Goal: Task Accomplishment & Management: Complete application form

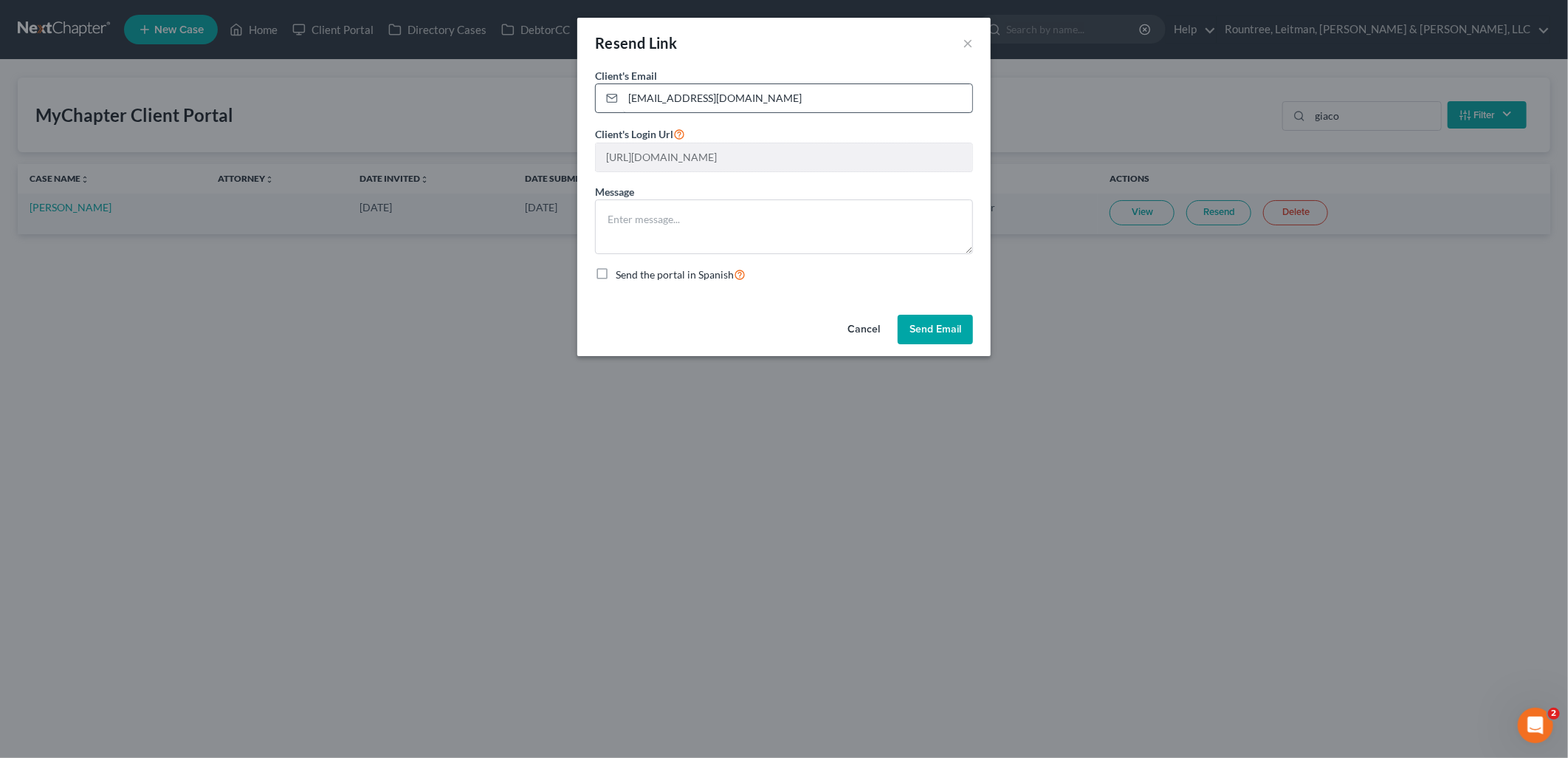
scroll to position [0, 277]
click at [970, 43] on button "×" at bounding box center [967, 43] width 11 height 18
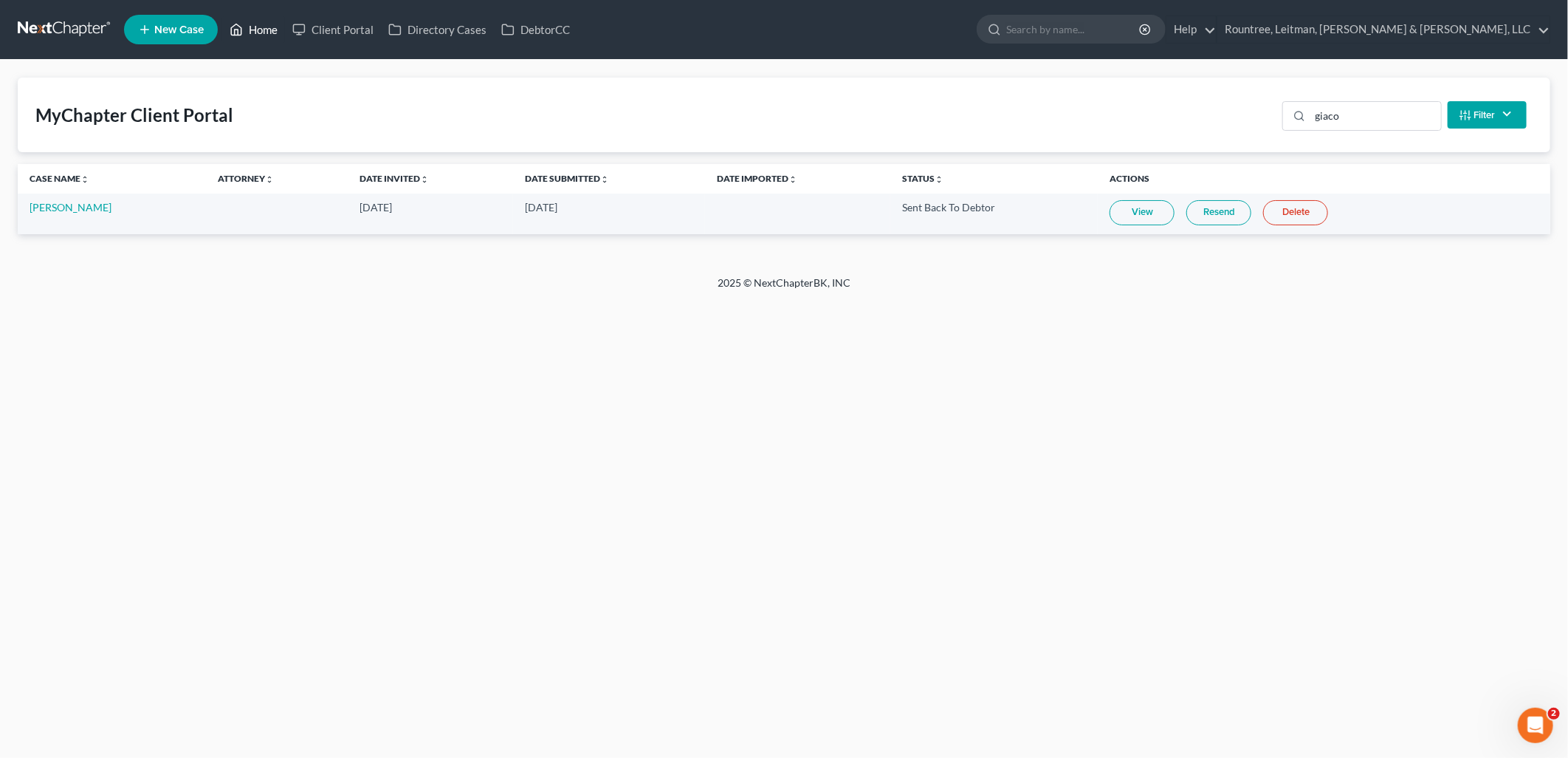
click at [263, 26] on link "Home" at bounding box center [254, 29] width 63 height 27
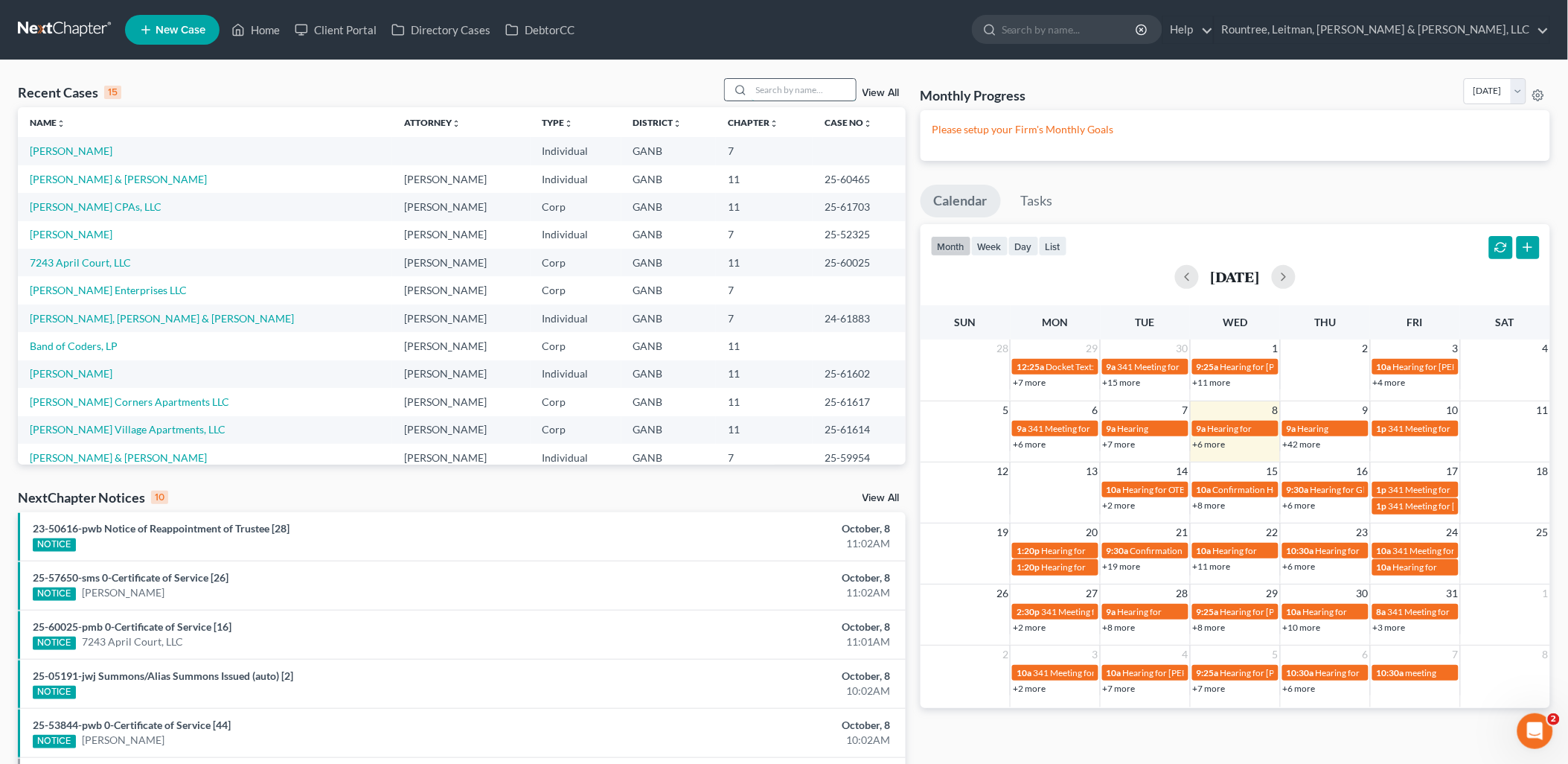
drag, startPoint x: 786, startPoint y: 94, endPoint x: 782, endPoint y: 87, distance: 8.1
click at [782, 90] on input "search" at bounding box center [804, 90] width 104 height 21
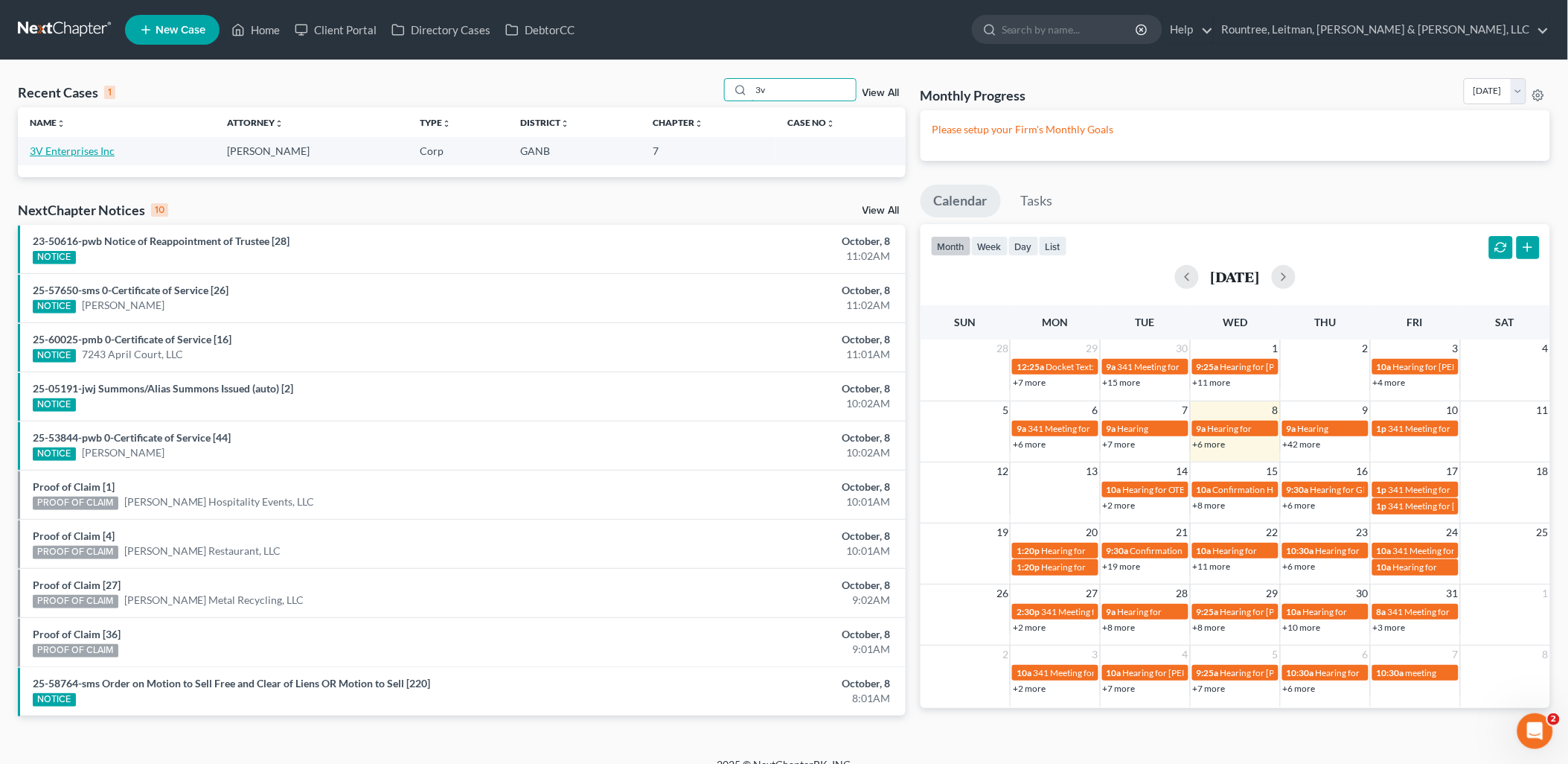
type input "3v"
click at [100, 150] on link "3V Enterprises Inc" at bounding box center [72, 151] width 85 height 13
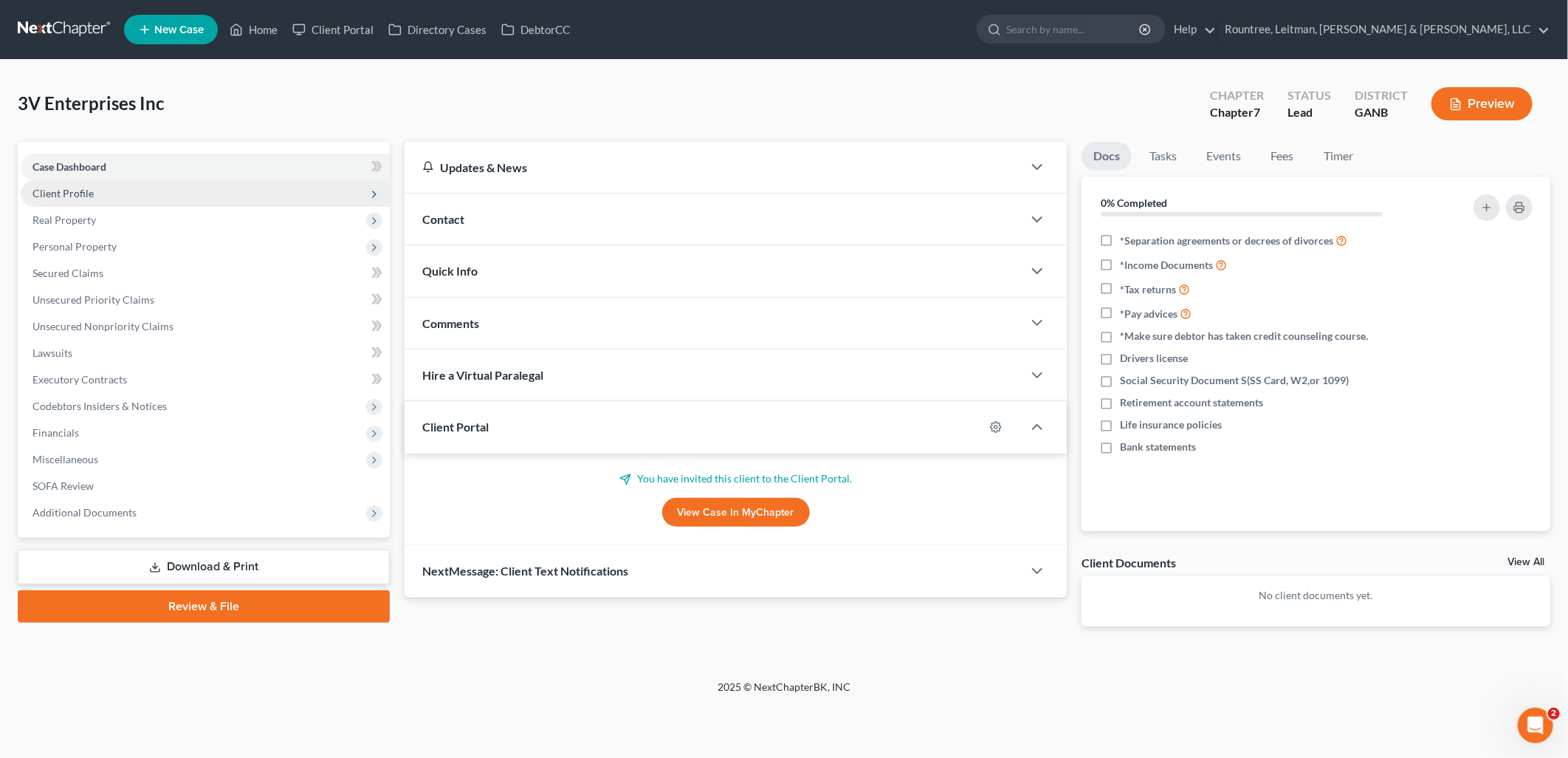
click at [97, 190] on span "Client Profile" at bounding box center [206, 194] width 369 height 27
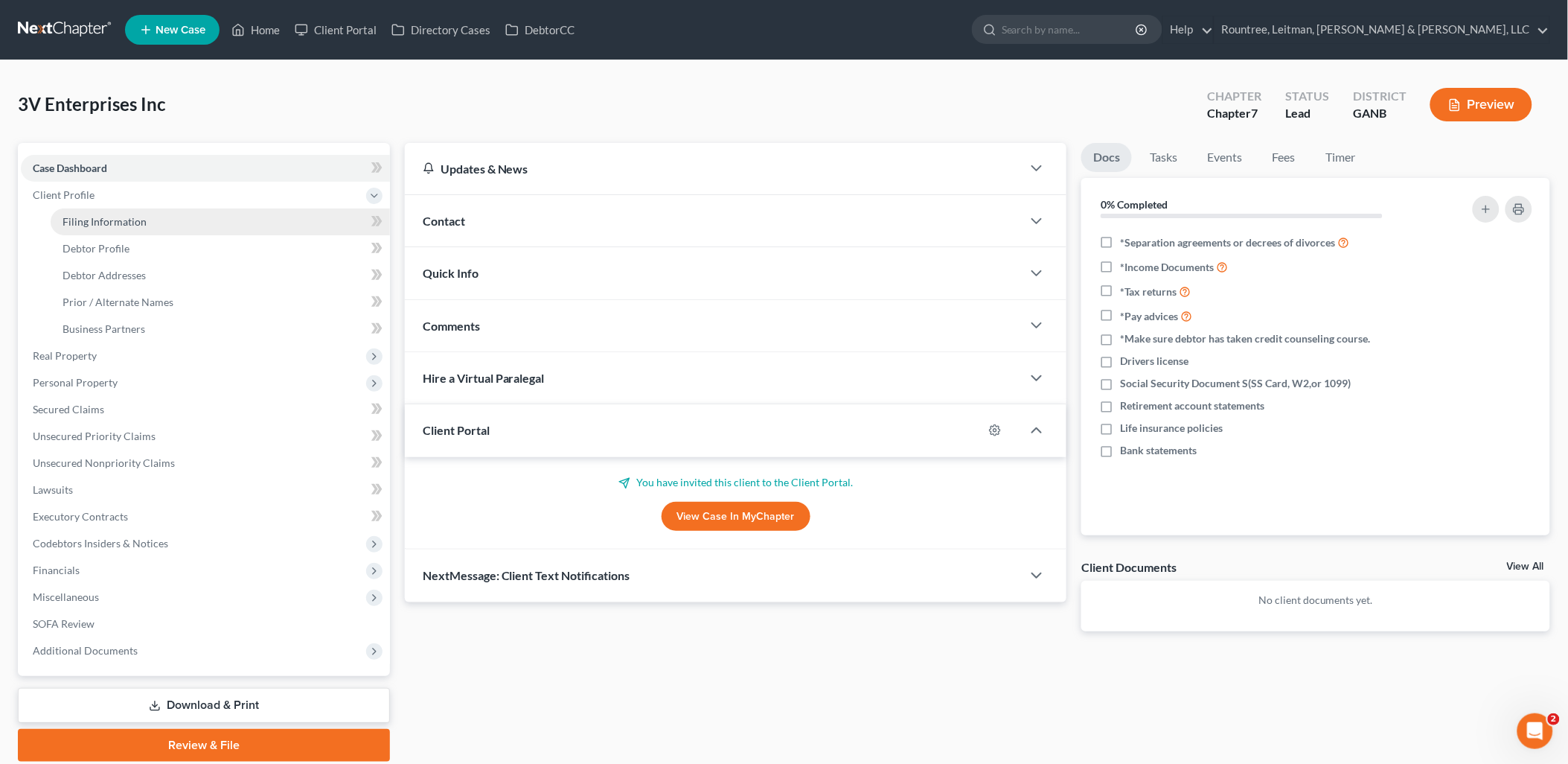
click at [110, 224] on span "Filing Information" at bounding box center [104, 222] width 84 height 13
select select "3"
select select "1"
select select "0"
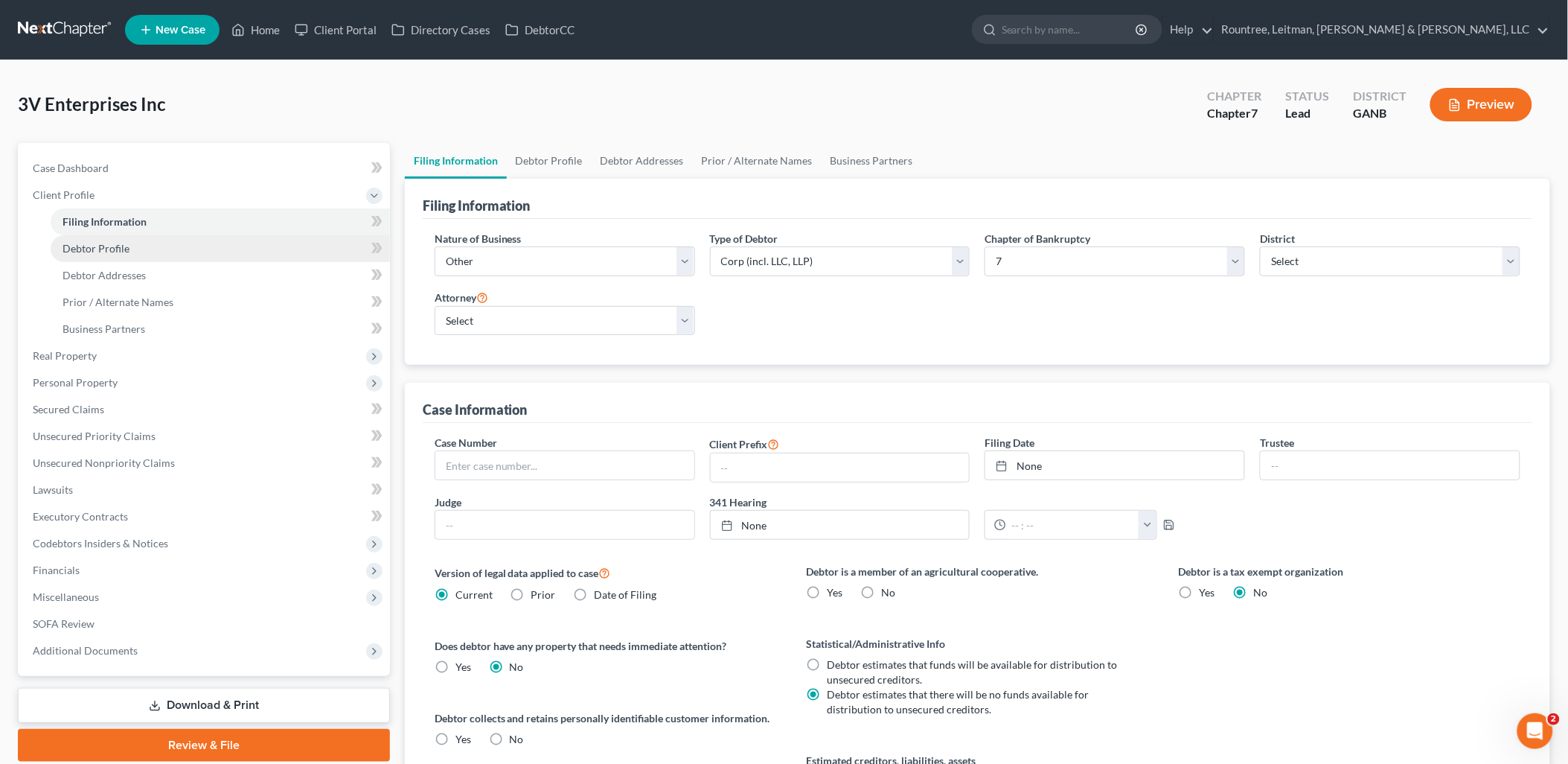
click at [122, 250] on span "Debtor Profile" at bounding box center [96, 248] width 67 height 13
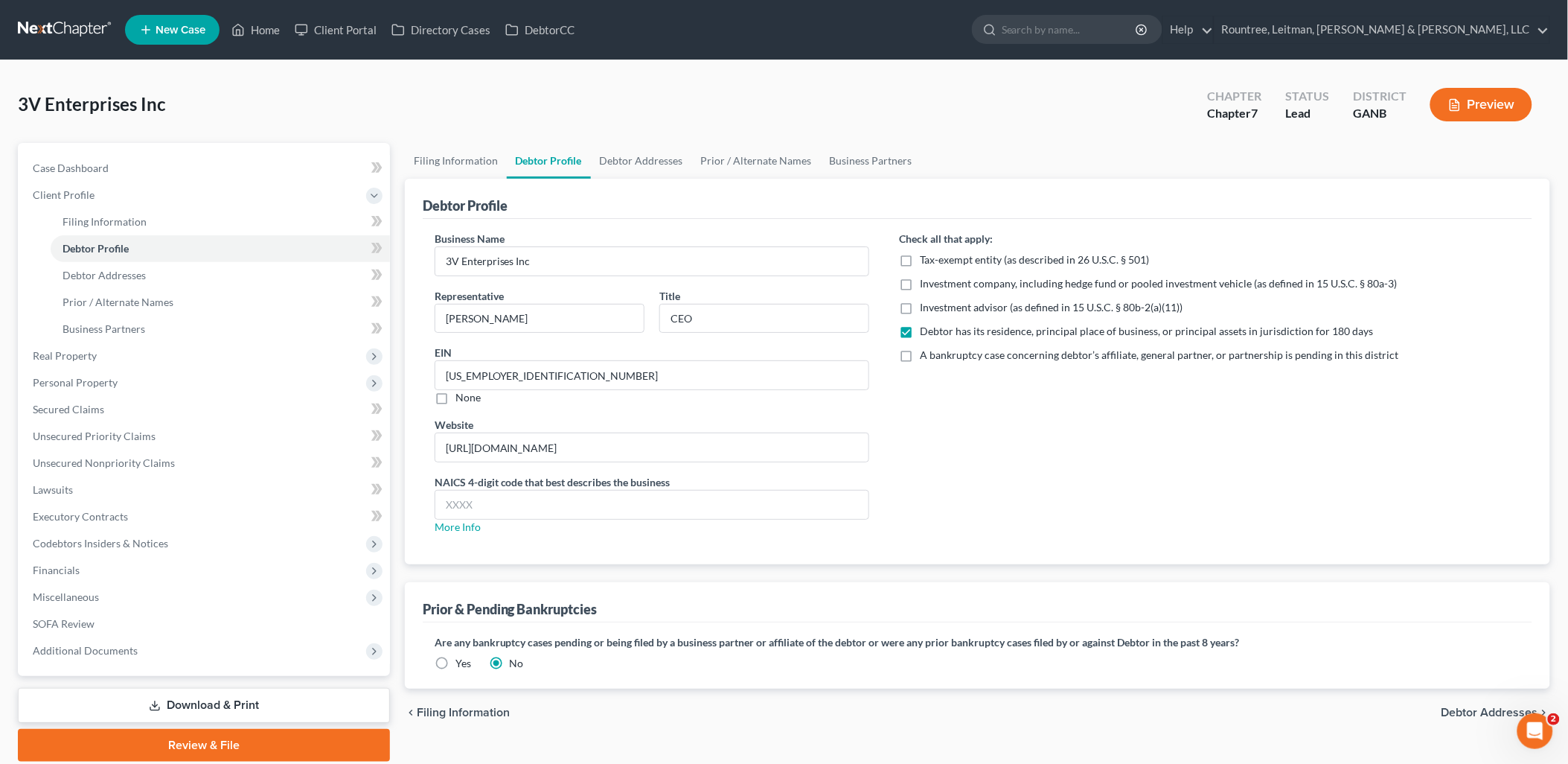
click at [1122, 451] on div "Check all that apply: Tax-exempt entity (as described in 26 U.S.C. § 501) Inves…" at bounding box center [1210, 389] width 651 height 316
click at [129, 267] on link "Debtor Addresses" at bounding box center [220, 275] width 339 height 27
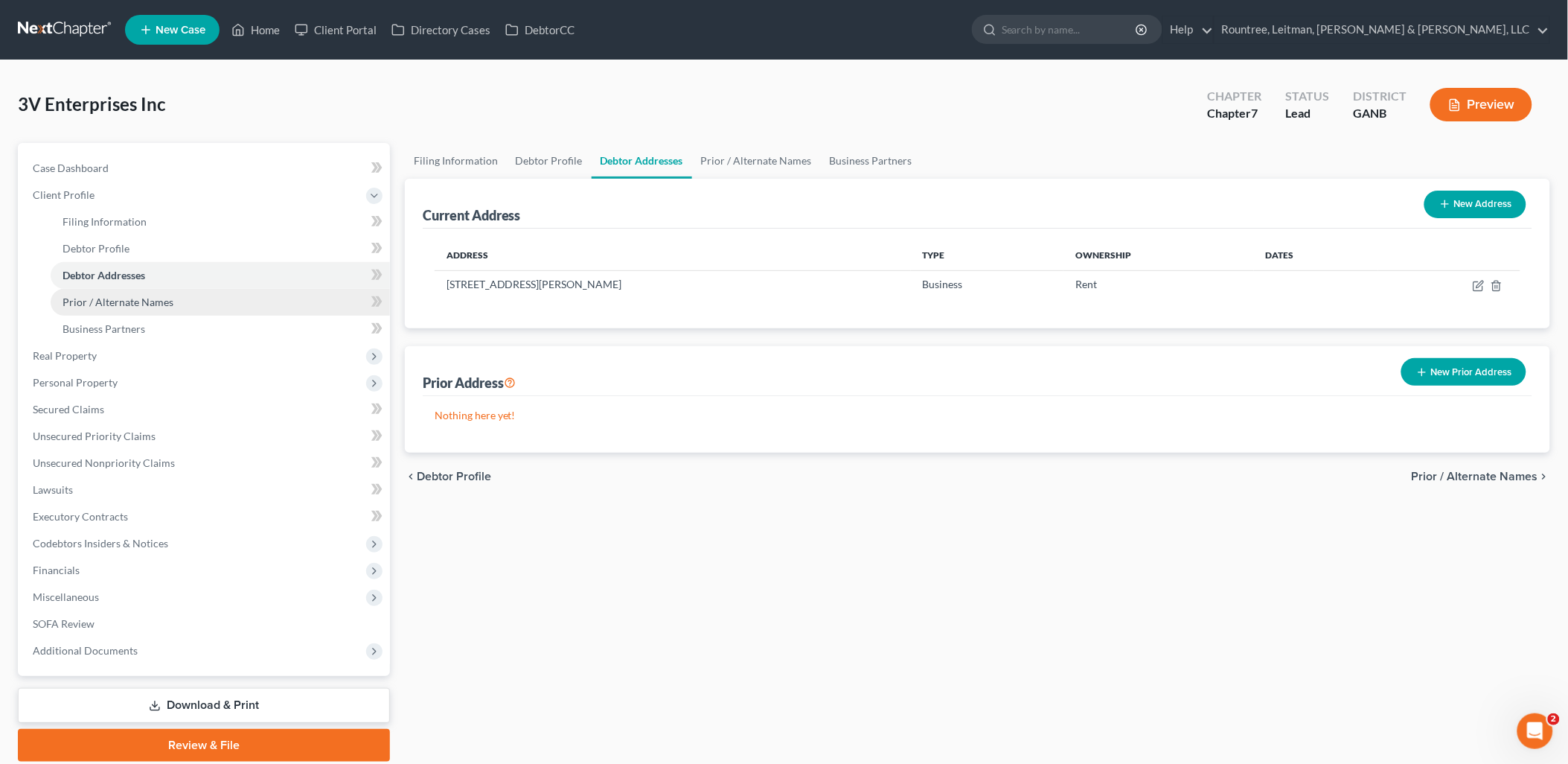
click at [144, 300] on span "Prior / Alternate Names" at bounding box center [118, 302] width 111 height 13
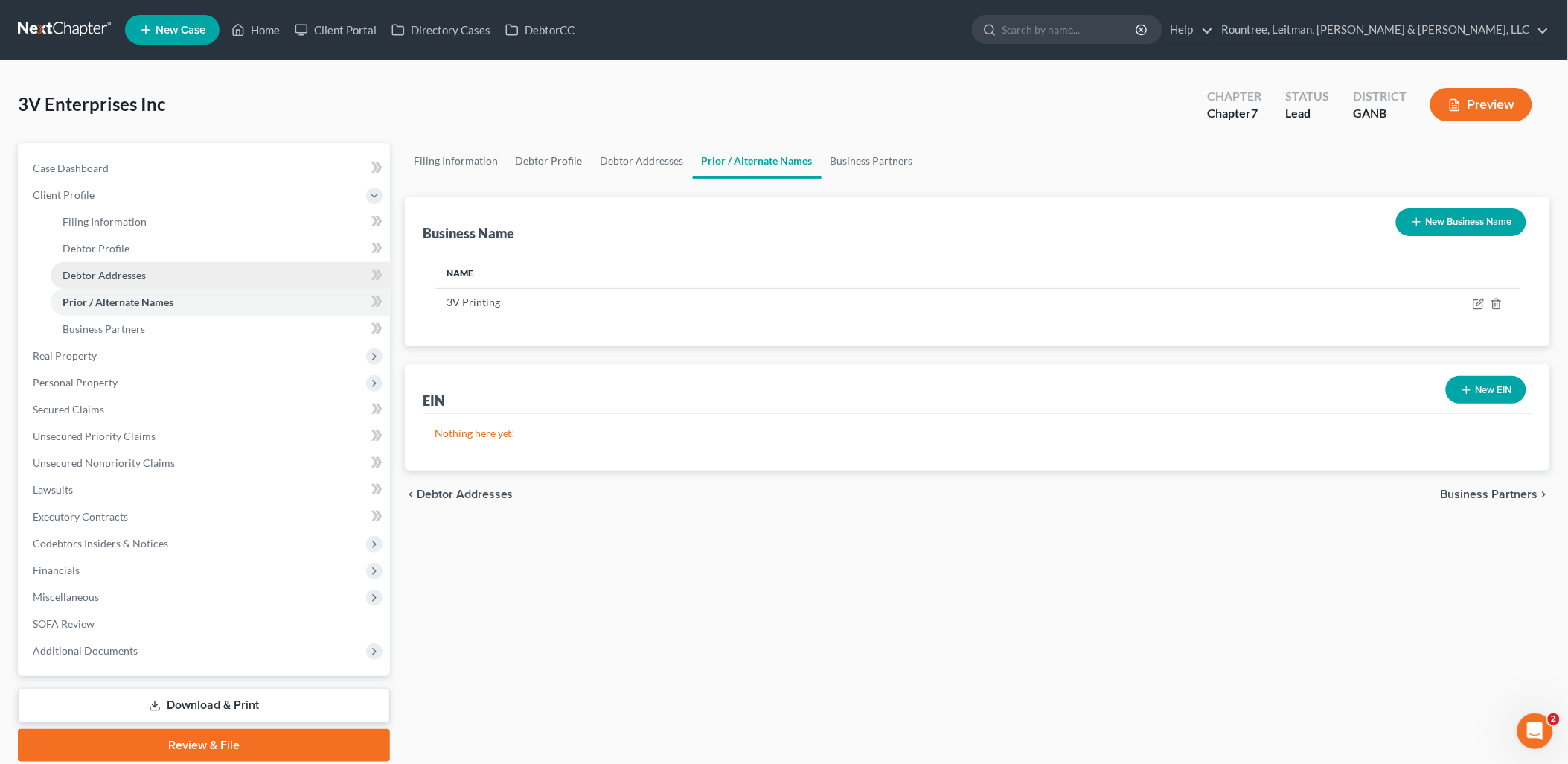
click at [151, 282] on link "Debtor Addresses" at bounding box center [220, 275] width 339 height 27
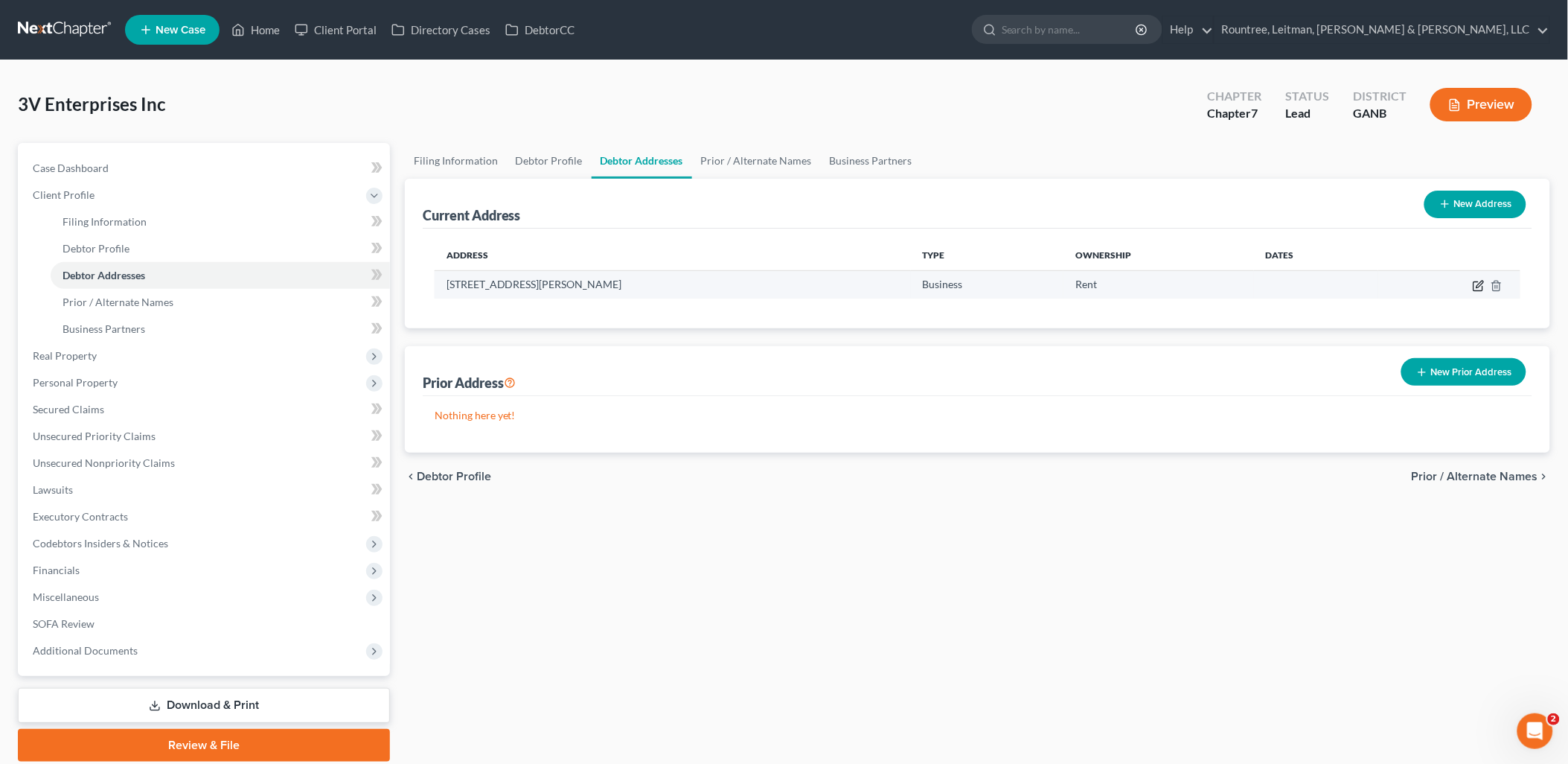
click at [1477, 286] on icon "button" at bounding box center [1478, 286] width 12 height 12
select select "10"
select select "66"
select select "0"
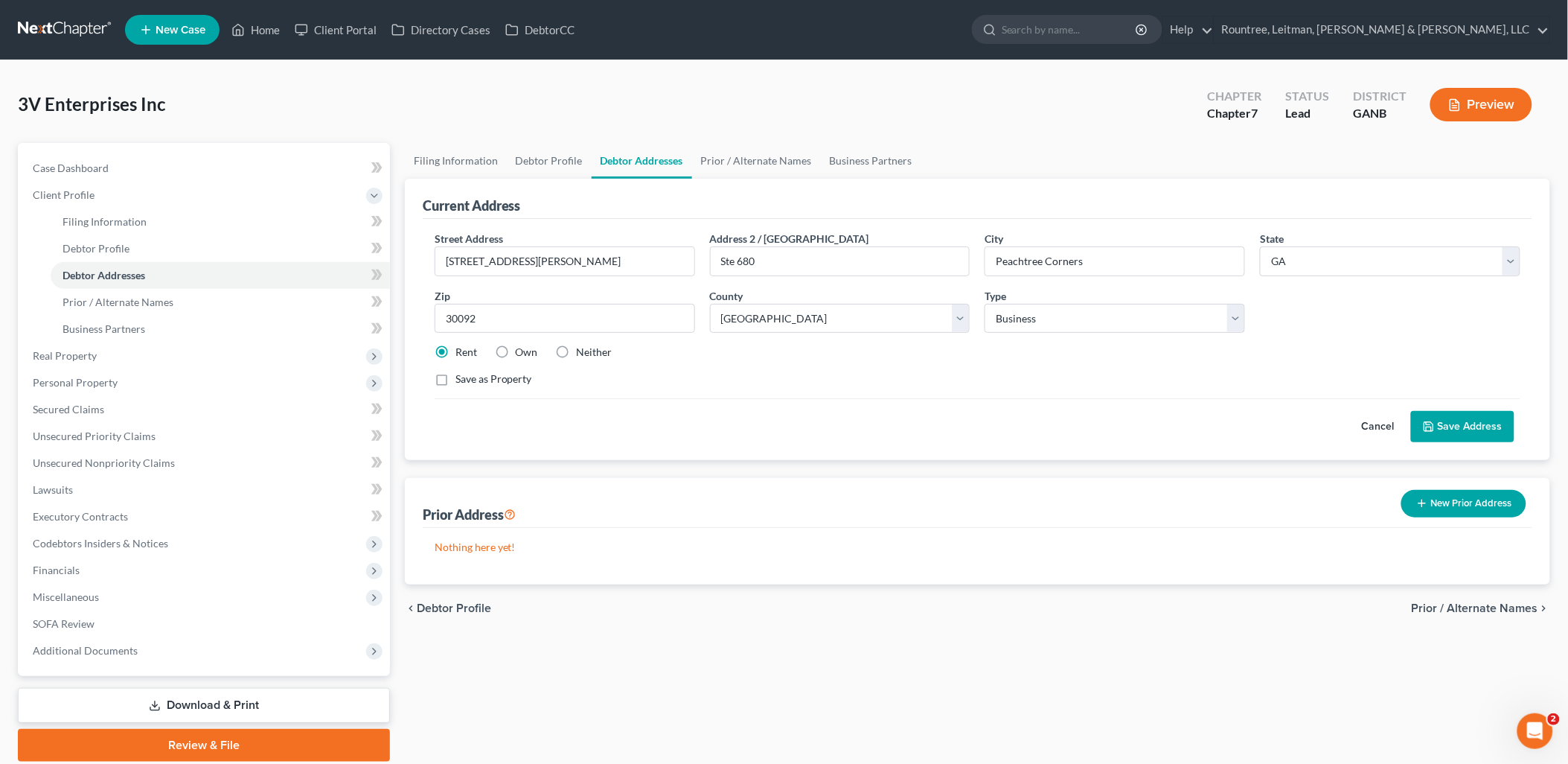
click at [1366, 420] on button "Cancel" at bounding box center [1378, 426] width 65 height 29
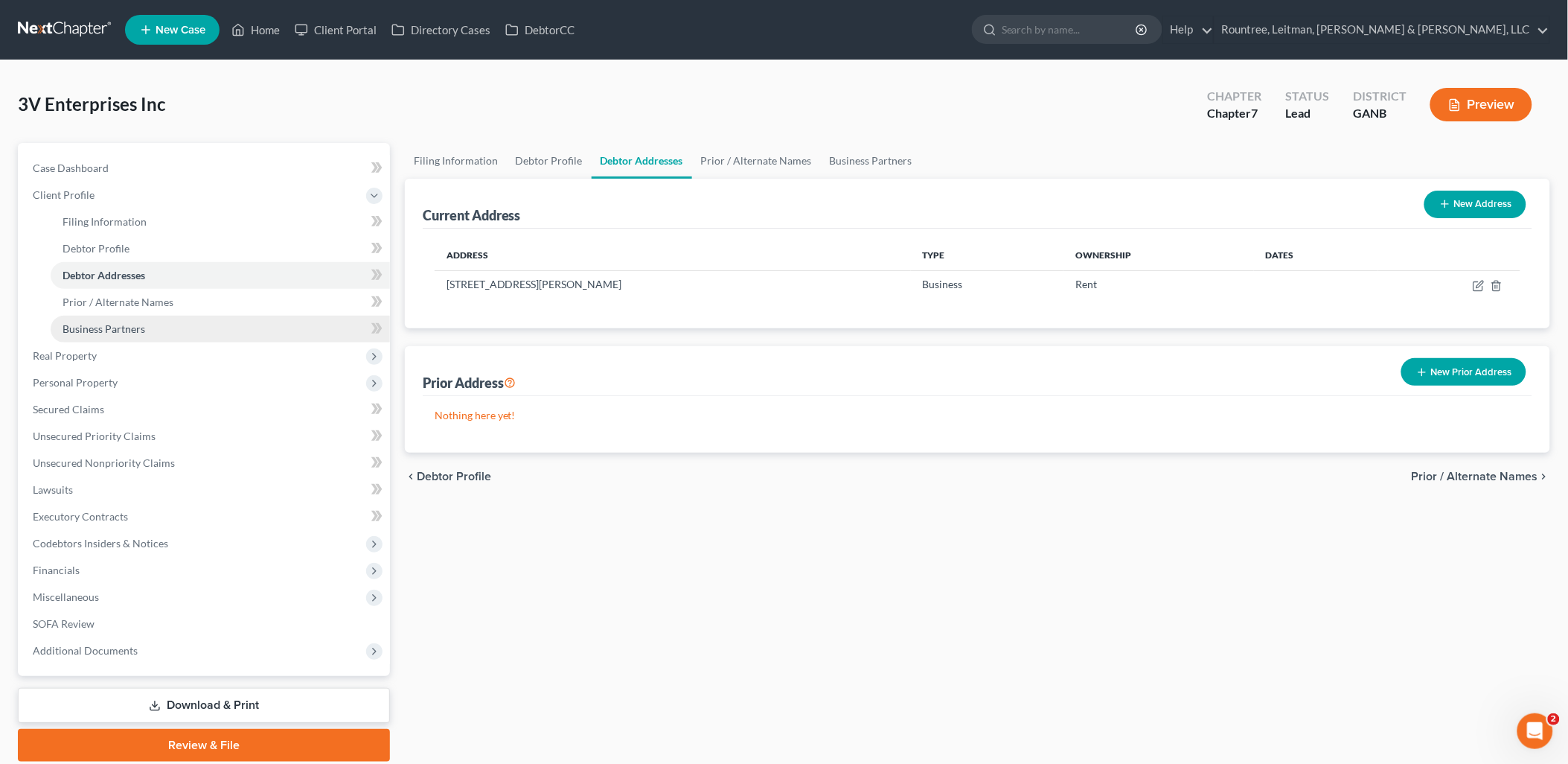
click at [175, 325] on link "Business Partners" at bounding box center [220, 329] width 339 height 27
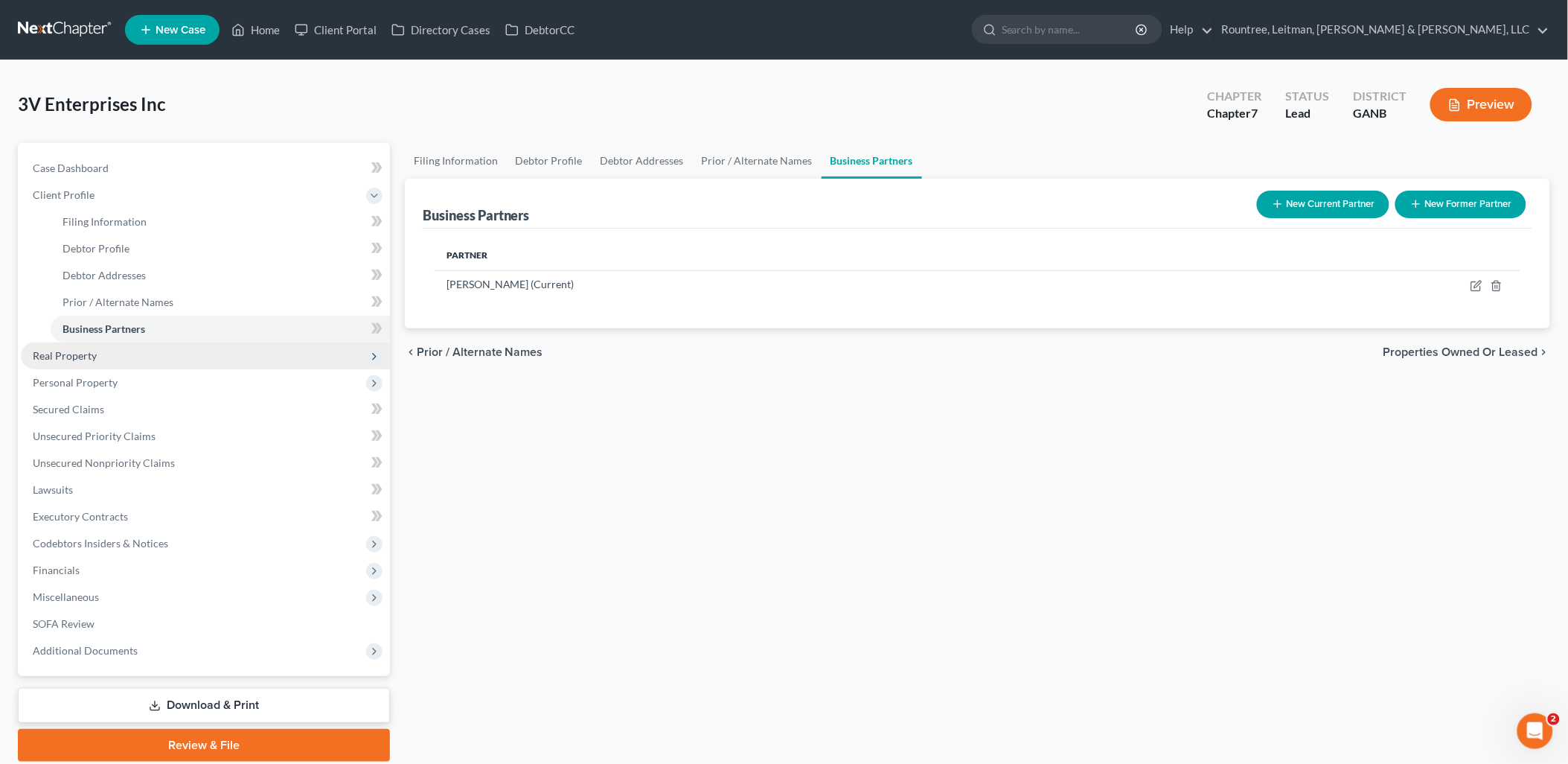
click at [148, 360] on span "Real Property" at bounding box center [206, 356] width 369 height 27
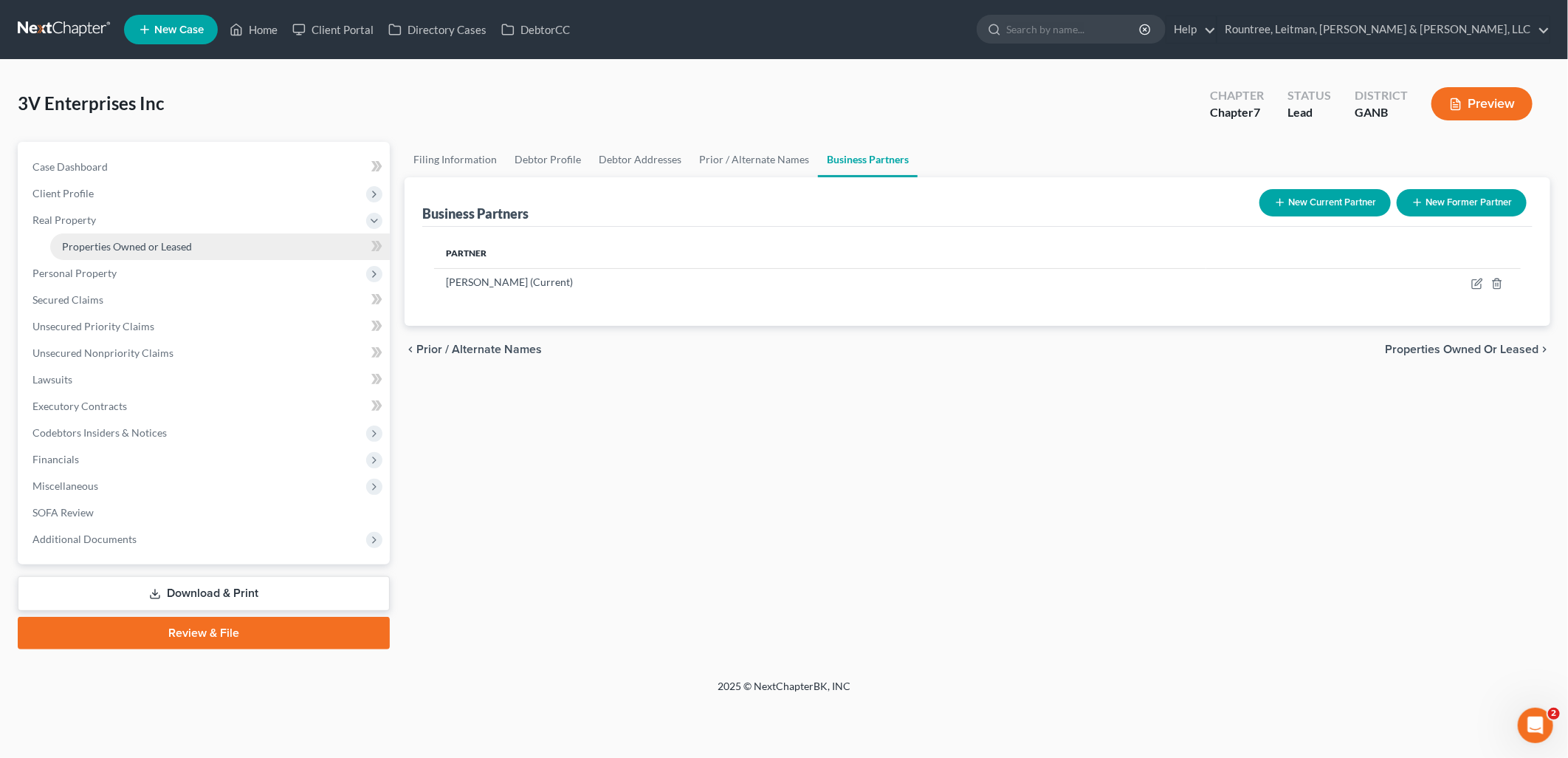
click at [142, 245] on span "Properties Owned or Leased" at bounding box center [127, 246] width 130 height 13
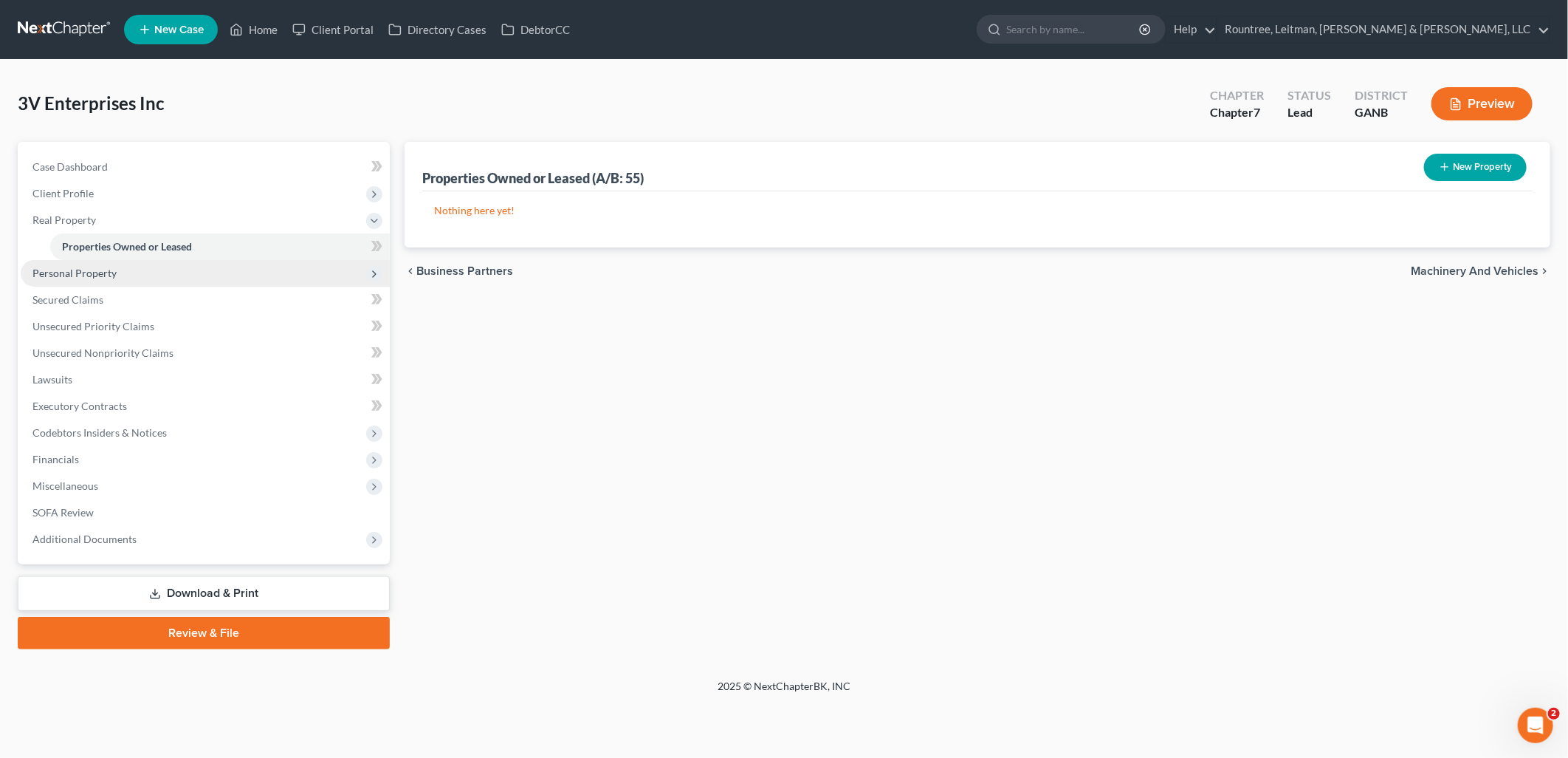
click at [126, 283] on span "Personal Property" at bounding box center [206, 273] width 369 height 27
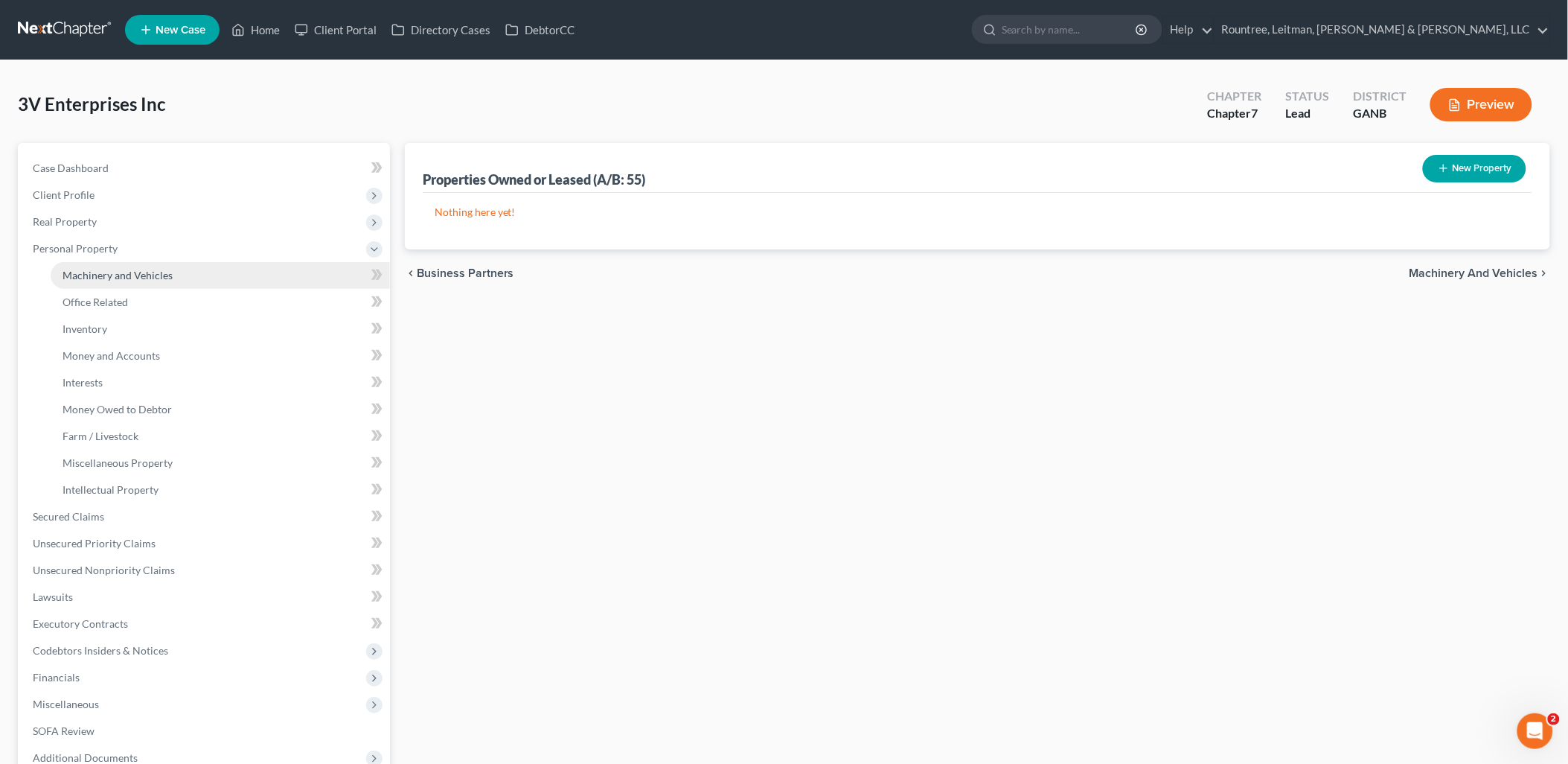
click at [132, 272] on span "Machinery and Vehicles" at bounding box center [117, 275] width 110 height 13
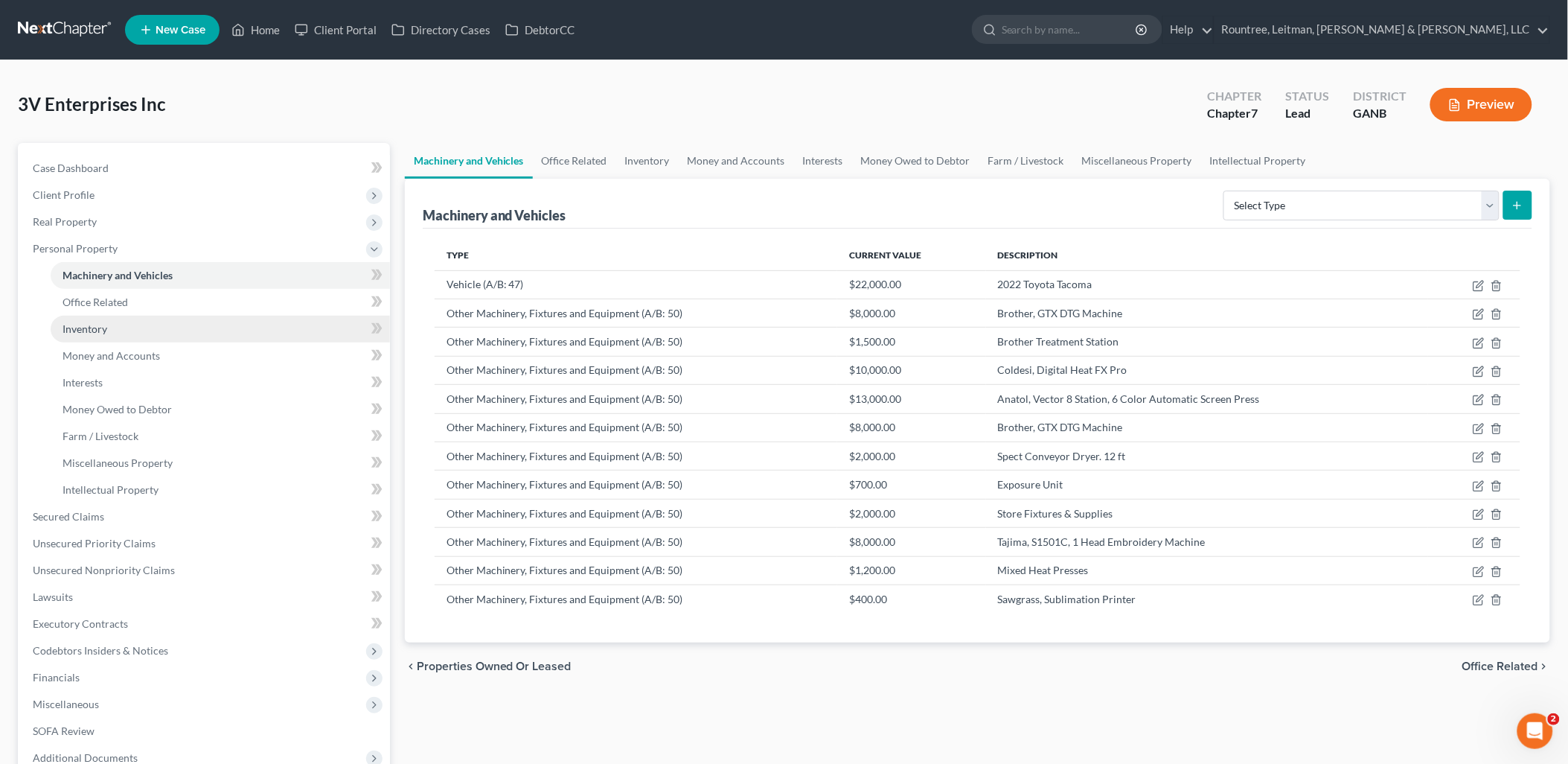
click at [131, 340] on link "Inventory" at bounding box center [220, 329] width 339 height 27
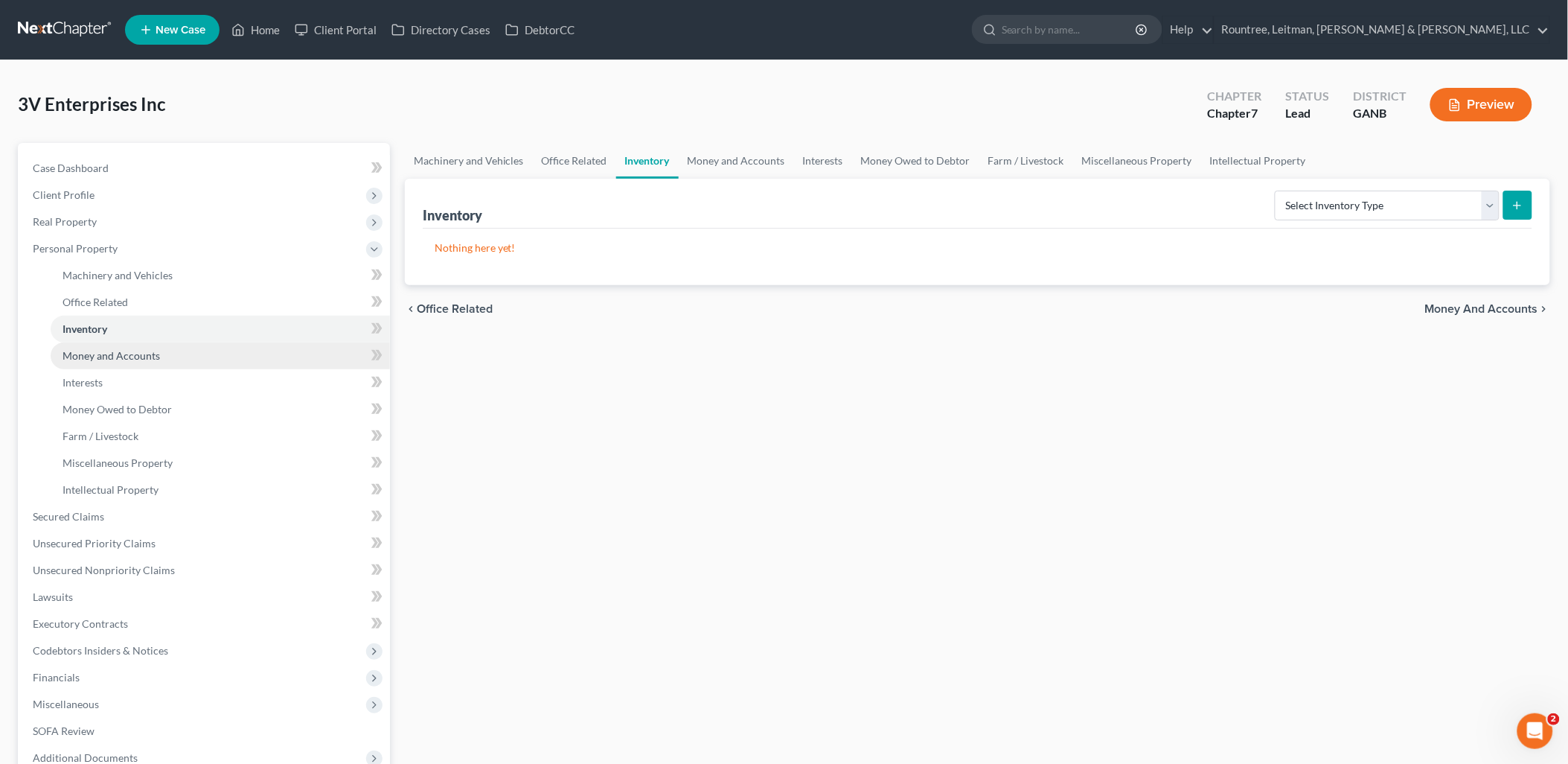
click at [135, 358] on span "Money and Accounts" at bounding box center [111, 356] width 97 height 13
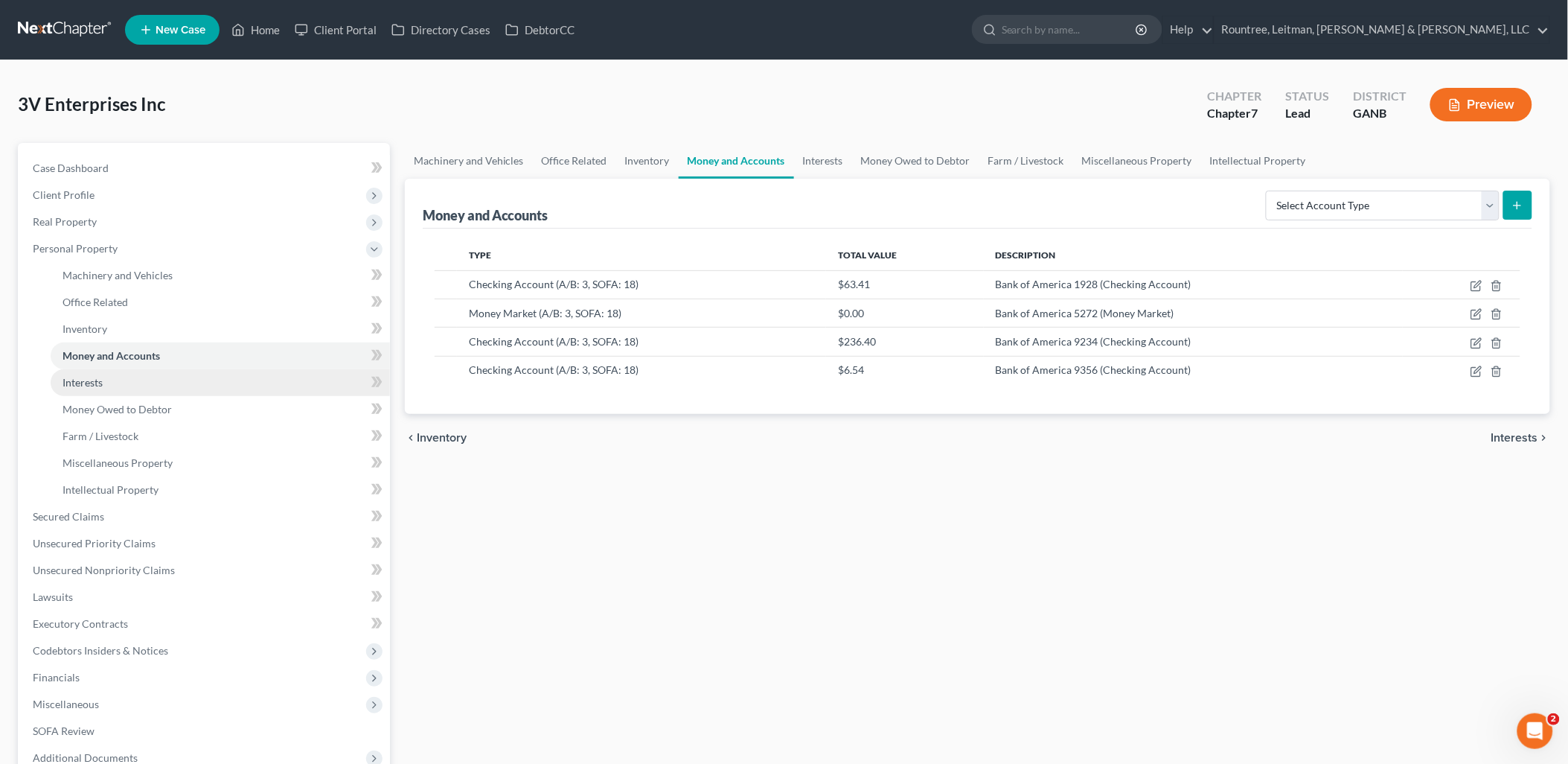
click at [131, 381] on link "Interests" at bounding box center [220, 382] width 339 height 27
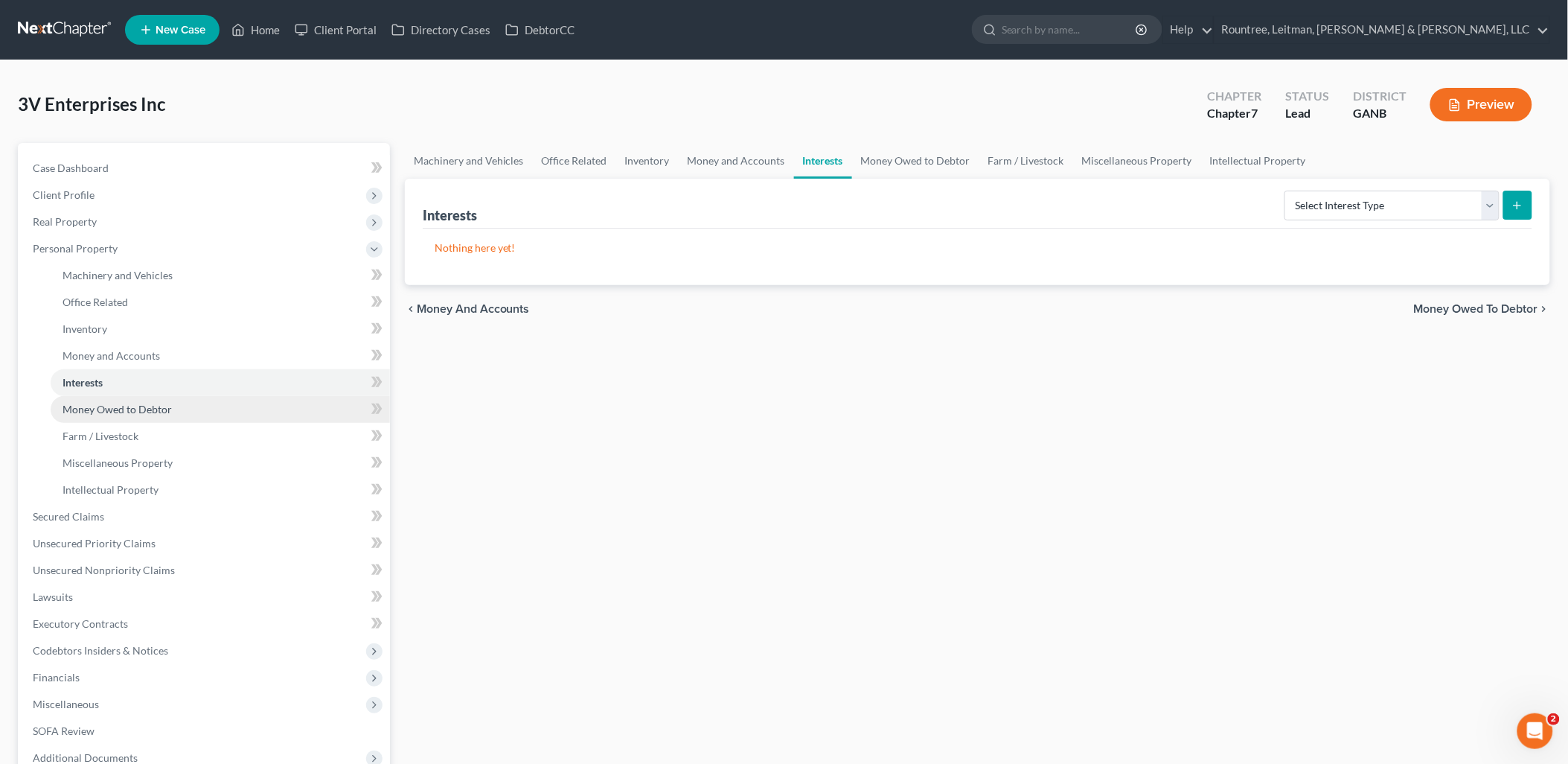
click at [135, 411] on span "Money Owed to Debtor" at bounding box center [117, 409] width 109 height 13
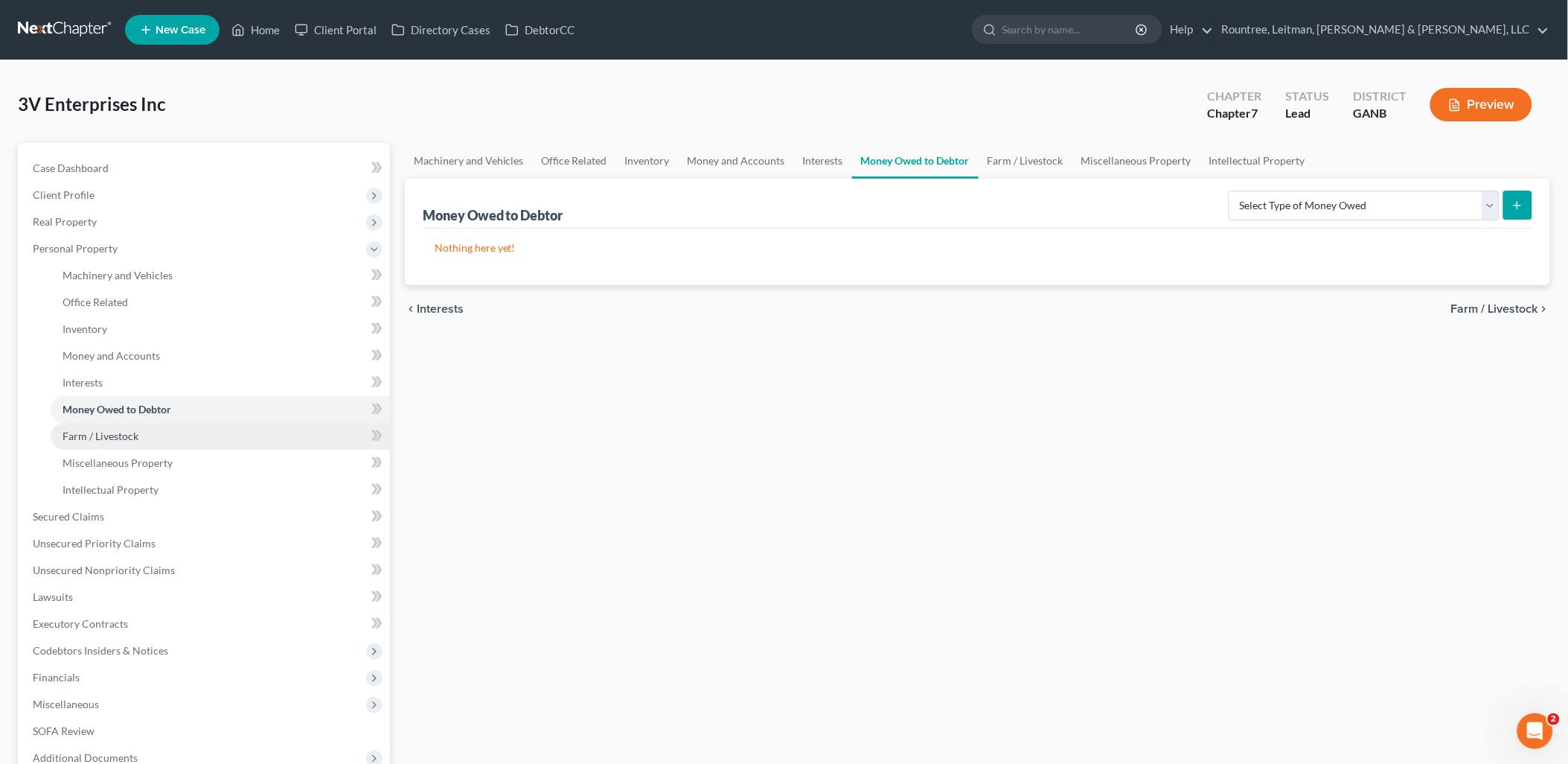
click at [134, 430] on span "Farm / Livestock" at bounding box center [100, 436] width 76 height 13
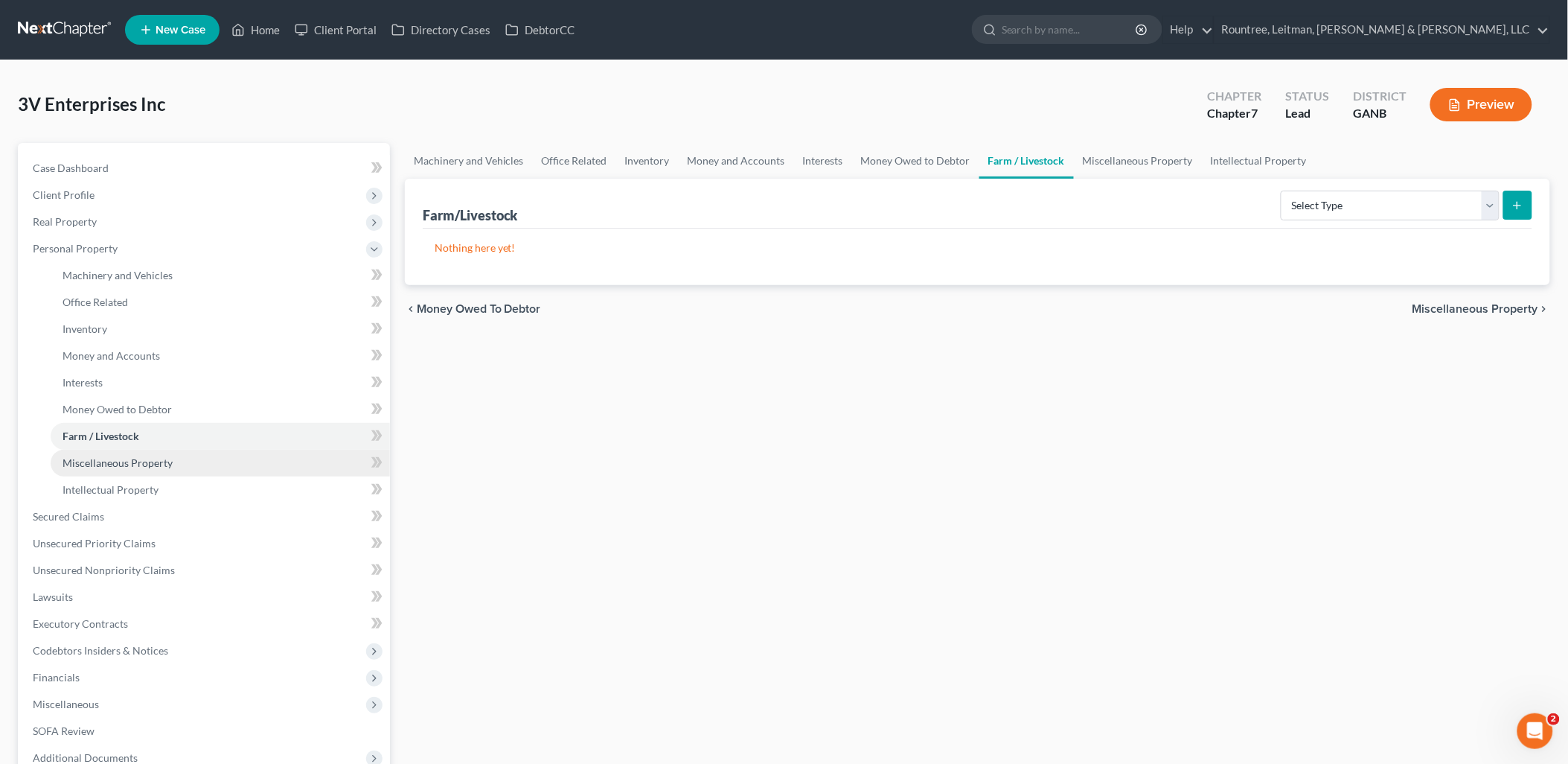
click at [136, 464] on span "Miscellaneous Property" at bounding box center [117, 463] width 110 height 13
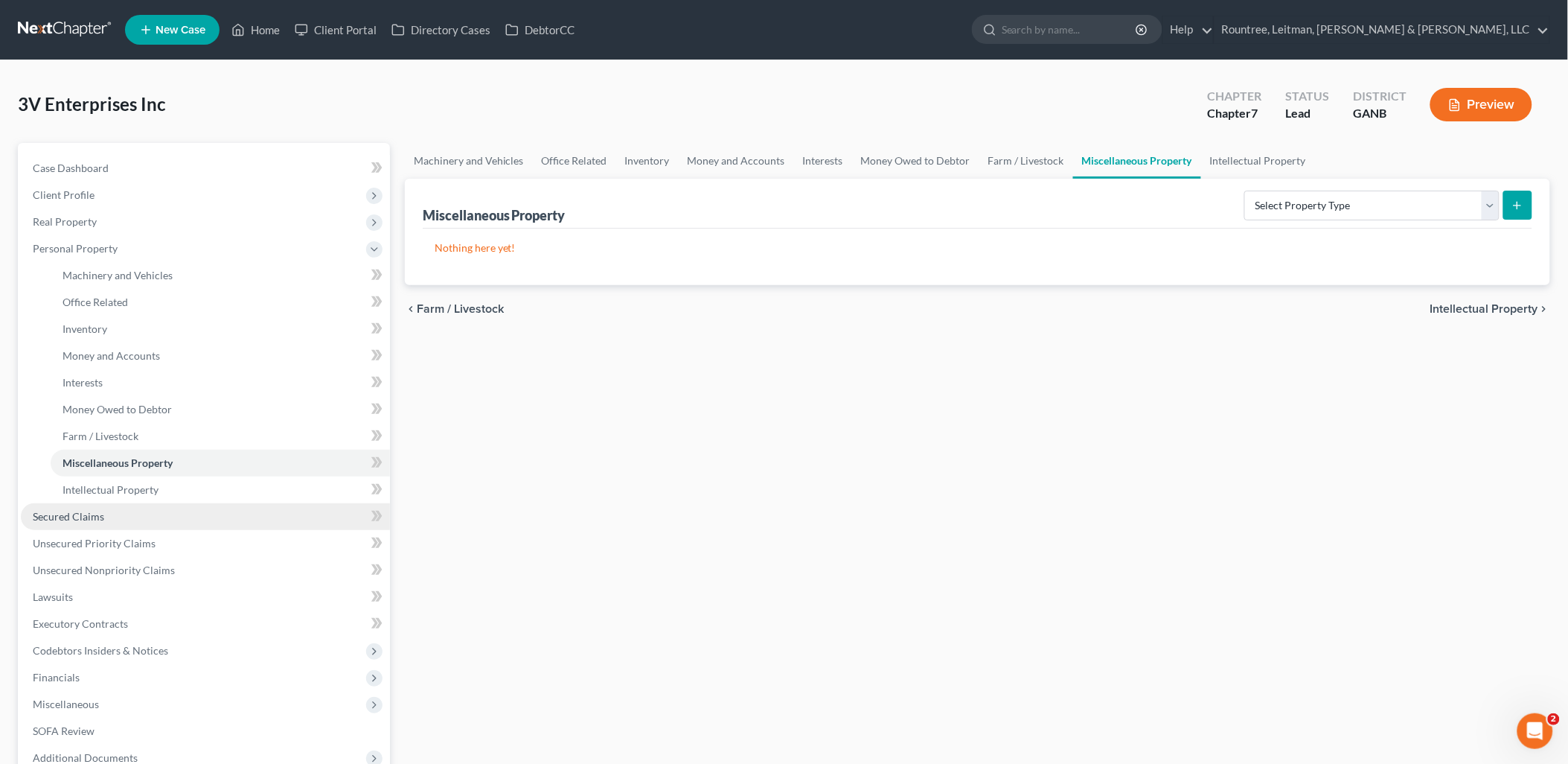
click at [135, 504] on link "Secured Claims" at bounding box center [206, 517] width 369 height 27
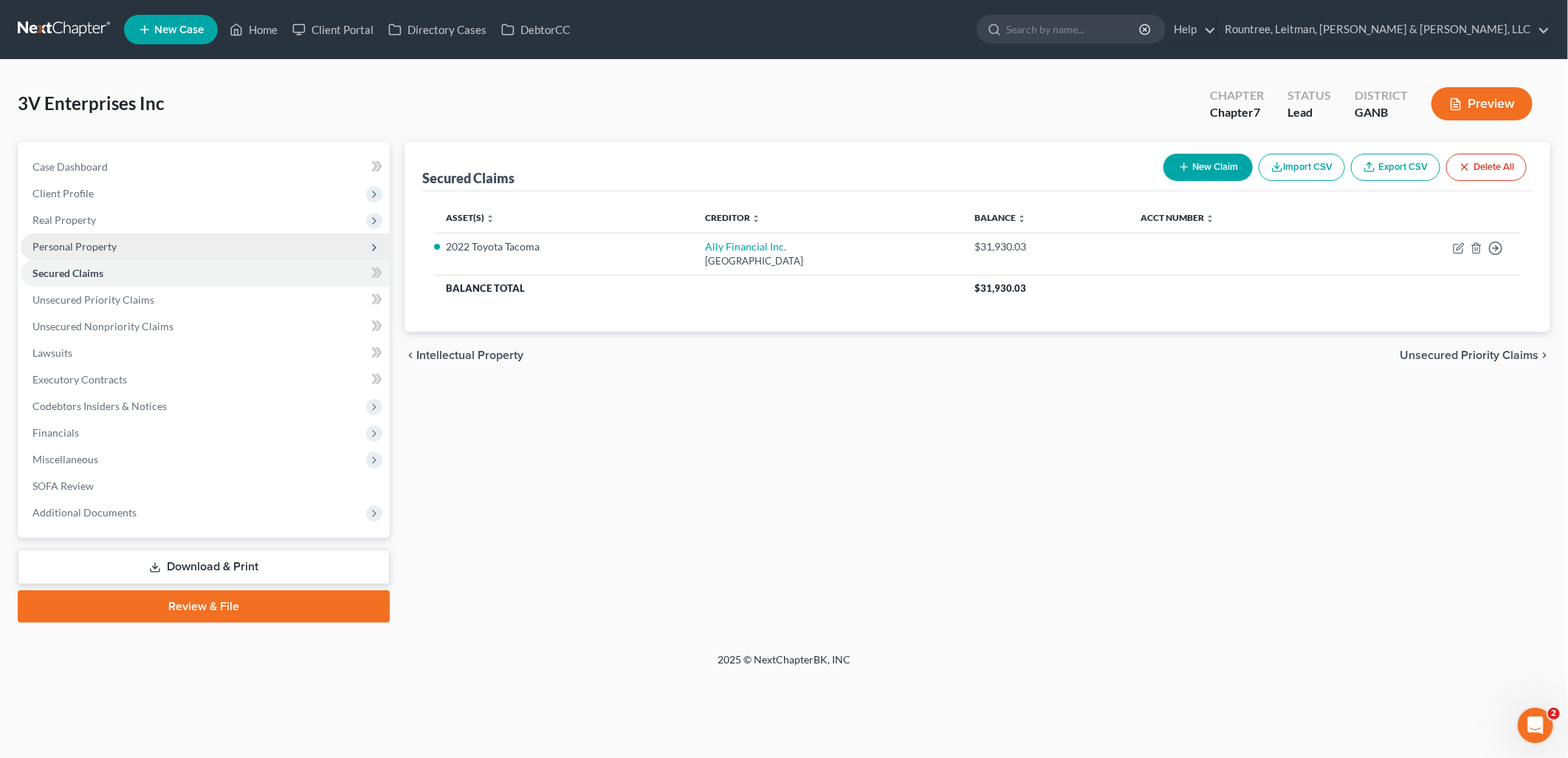
click at [127, 248] on span "Personal Property" at bounding box center [206, 246] width 369 height 27
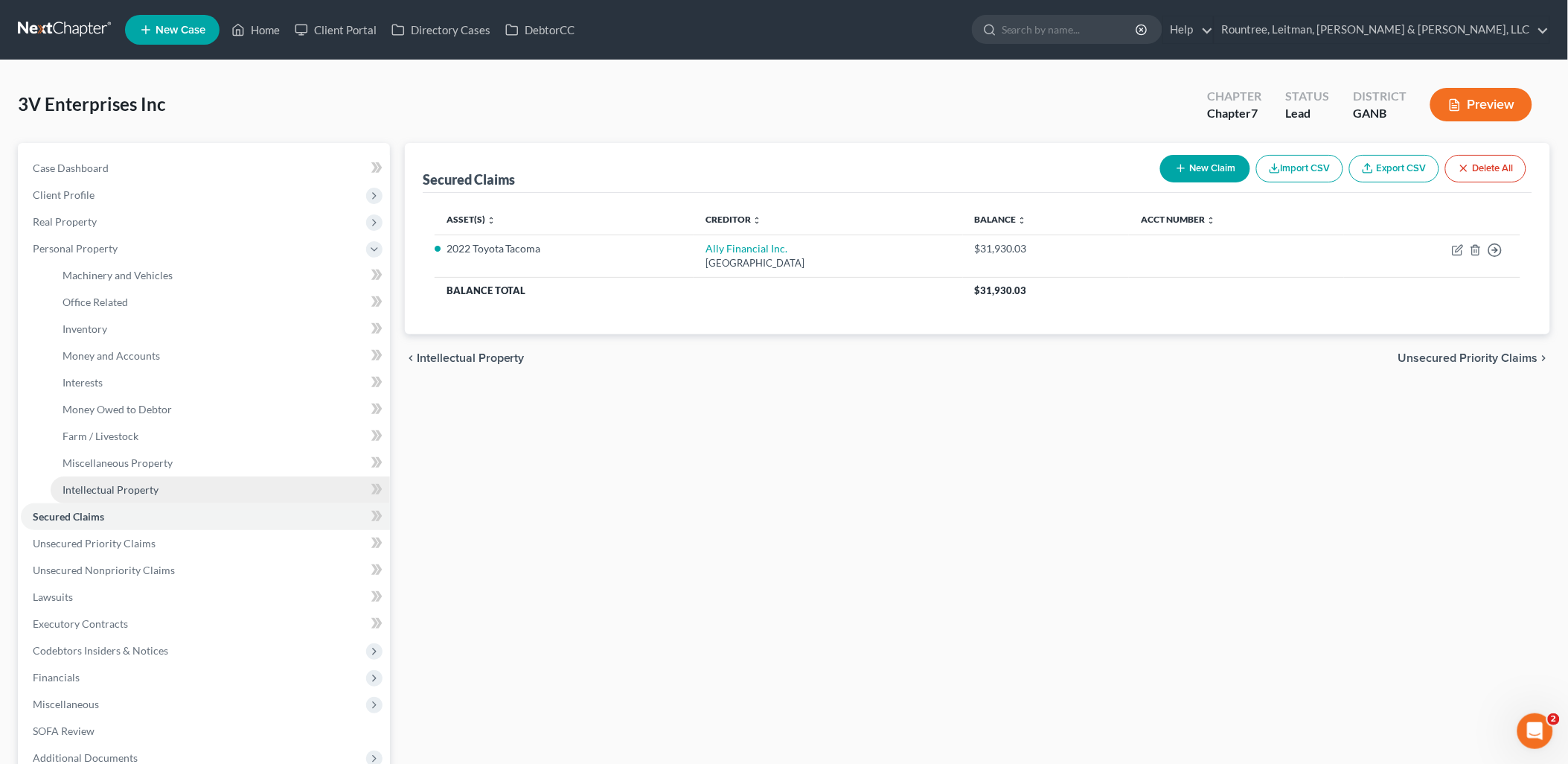
click at [126, 483] on span "Intellectual Property" at bounding box center [111, 490] width 96 height 13
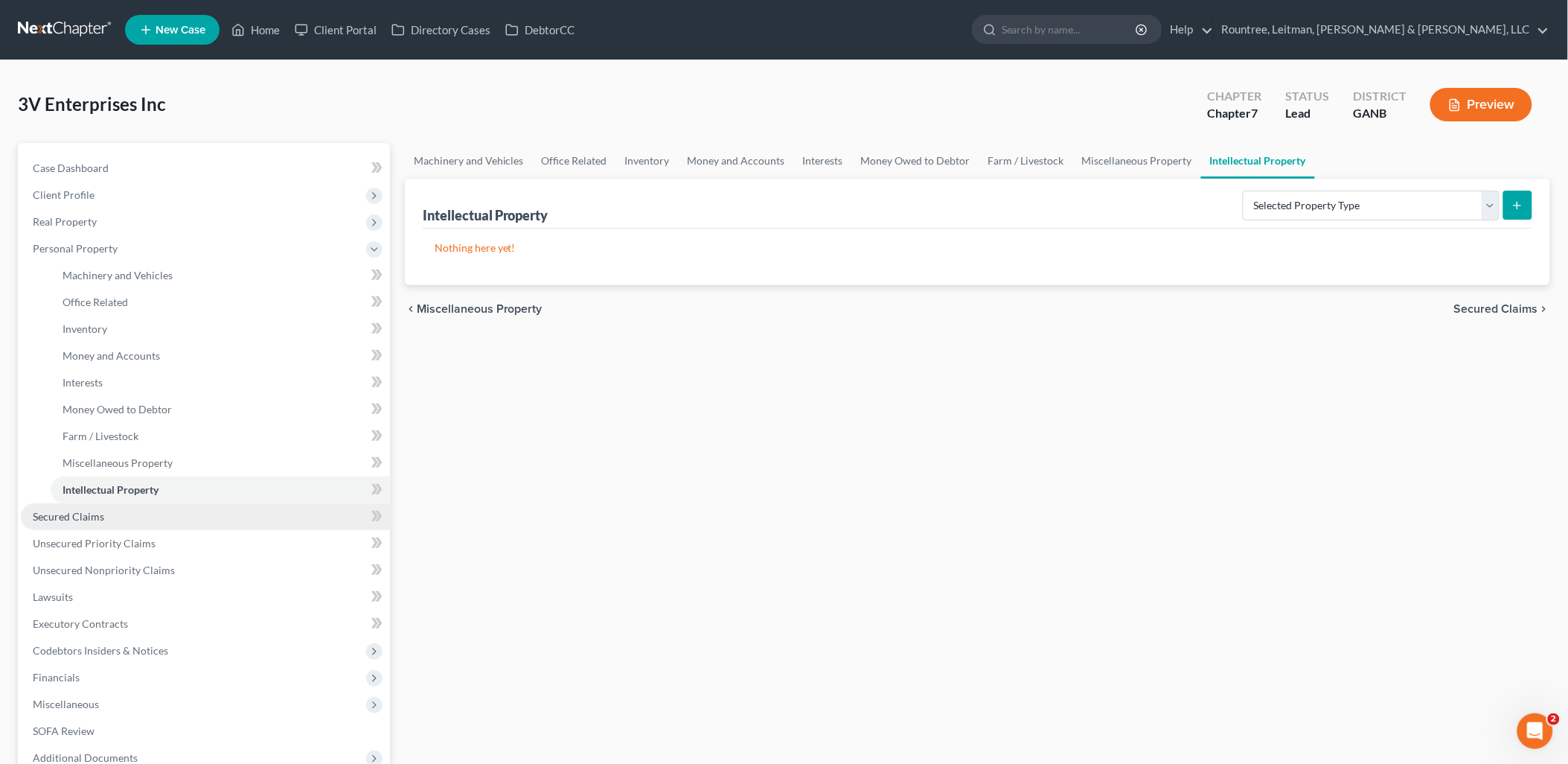
click at [122, 512] on link "Secured Claims" at bounding box center [206, 517] width 369 height 27
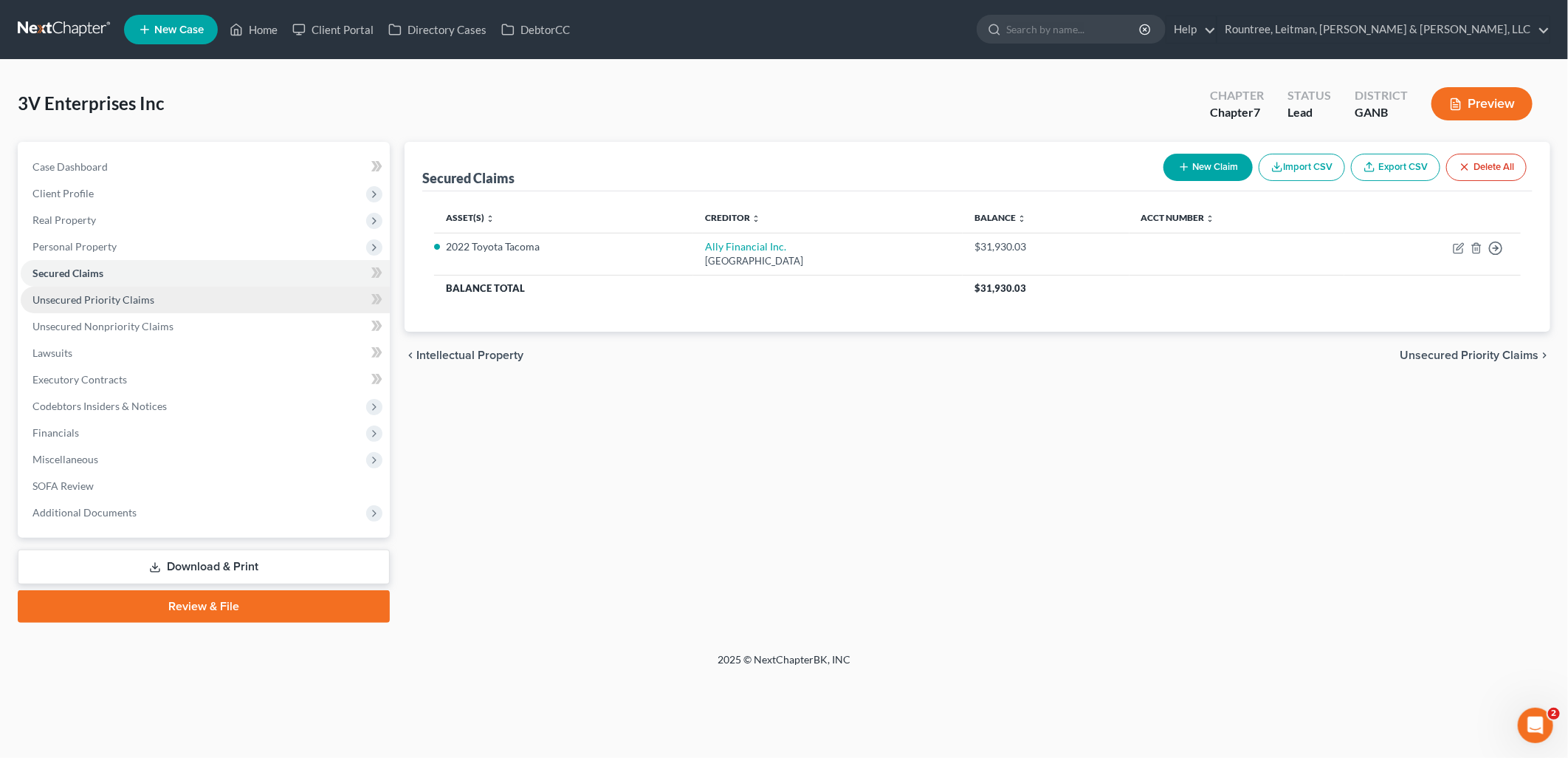
click at [112, 298] on span "Unsecured Priority Claims" at bounding box center [93, 300] width 121 height 13
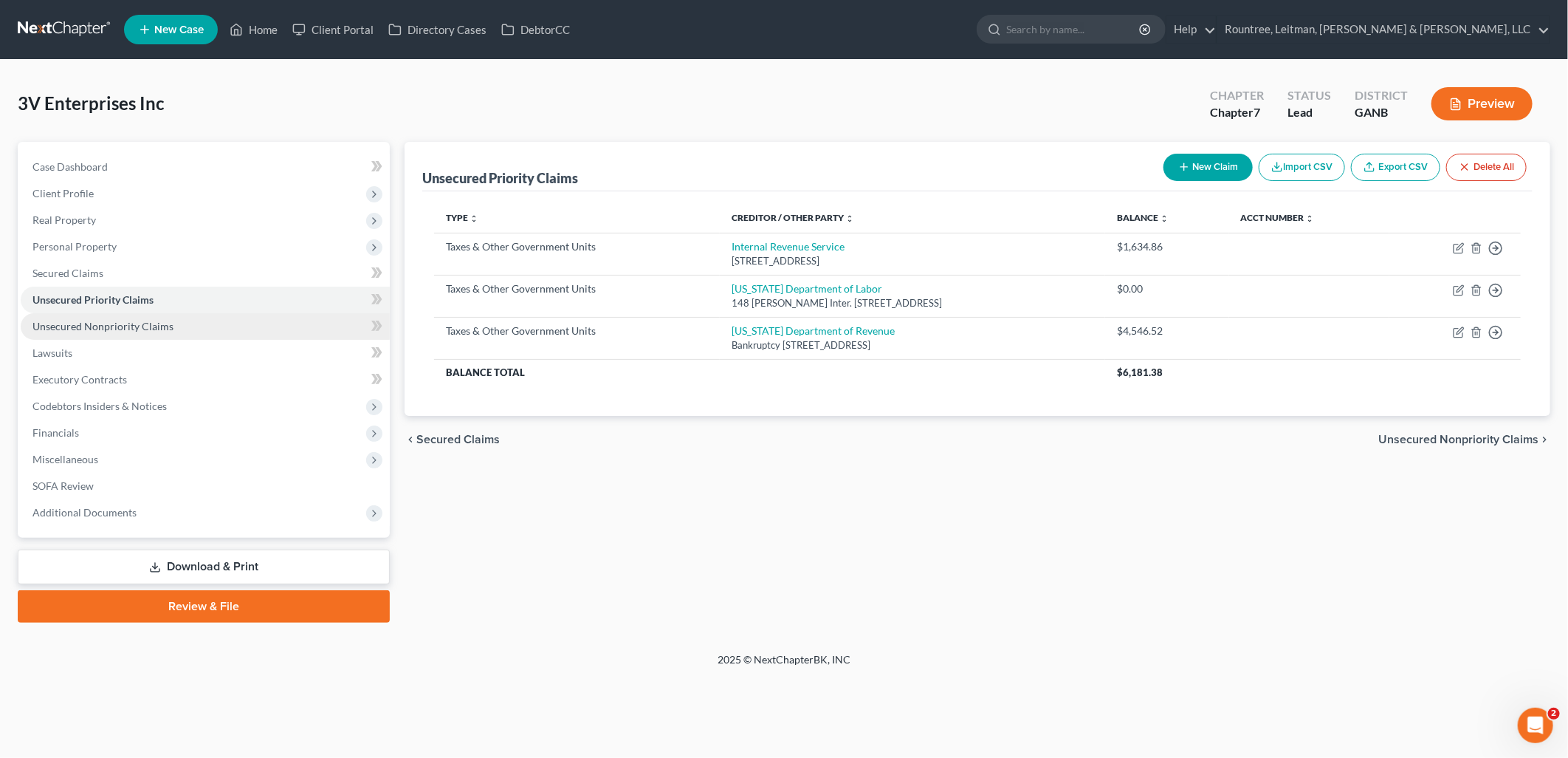
click at [120, 334] on link "Unsecured Nonpriority Claims" at bounding box center [206, 326] width 369 height 27
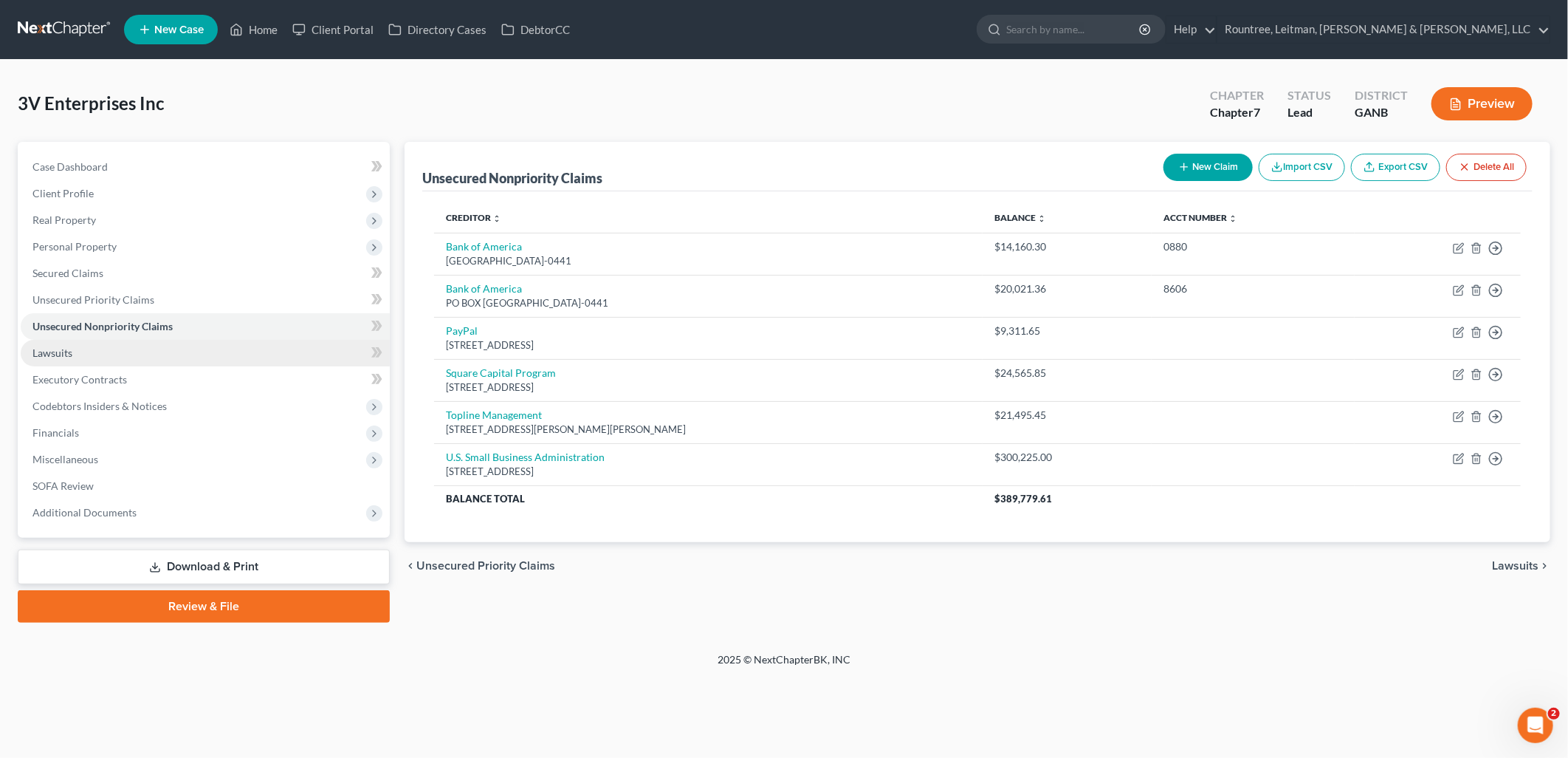
click at [117, 351] on link "Lawsuits" at bounding box center [206, 353] width 369 height 27
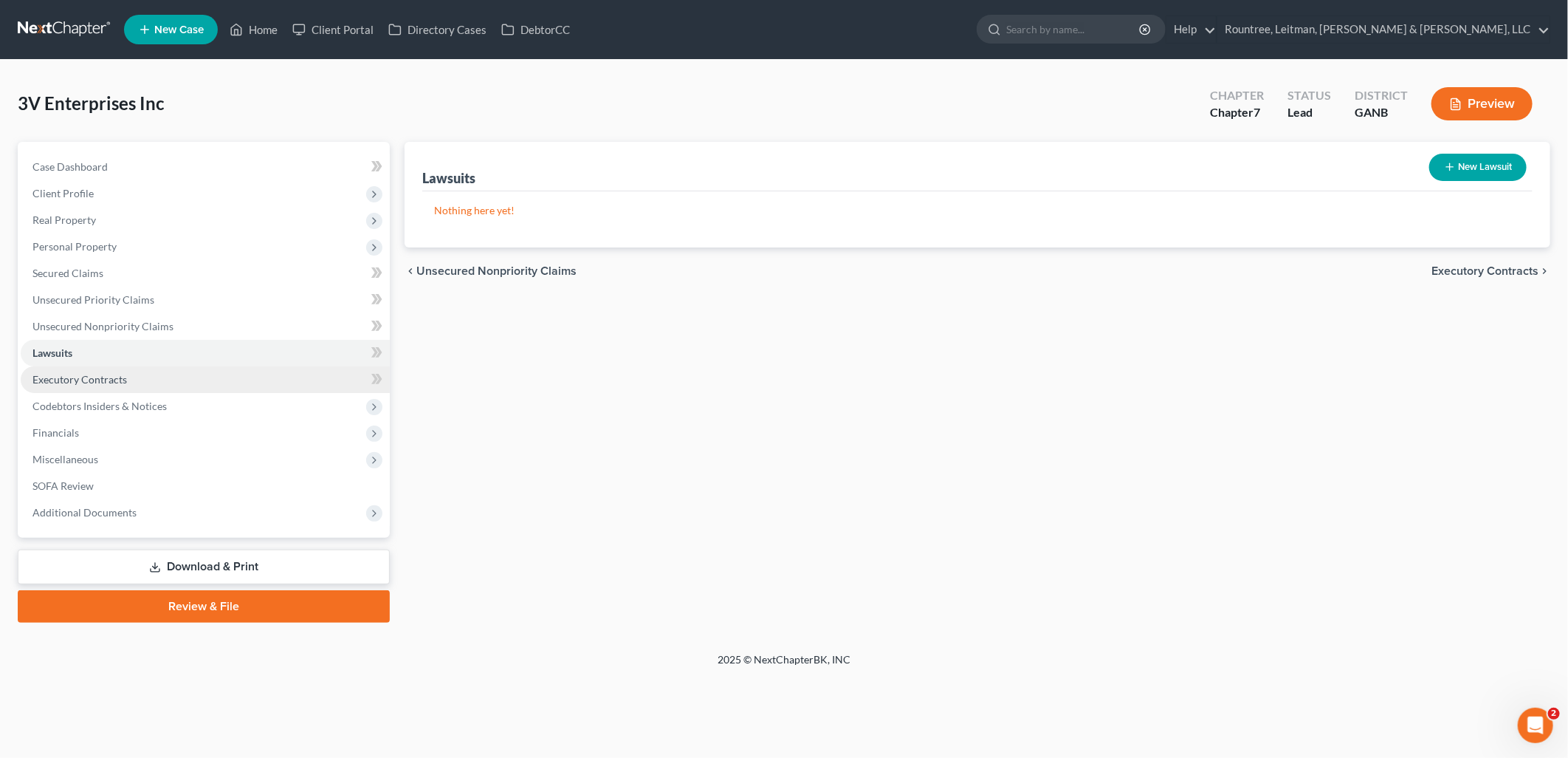
click at [123, 378] on span "Executory Contracts" at bounding box center [79, 380] width 95 height 13
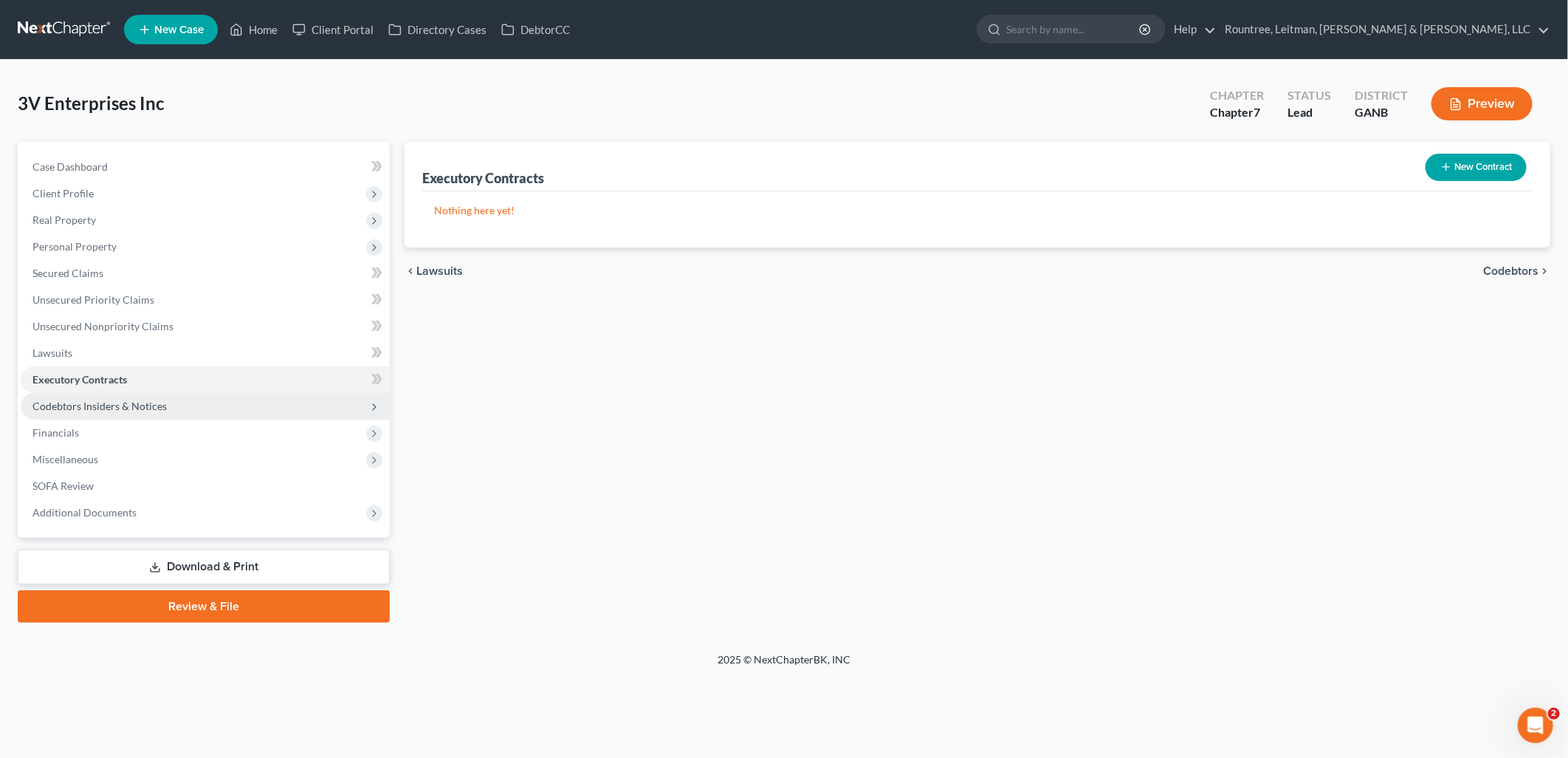
click at [124, 401] on span "Codebtors Insiders & Notices" at bounding box center [100, 406] width 134 height 13
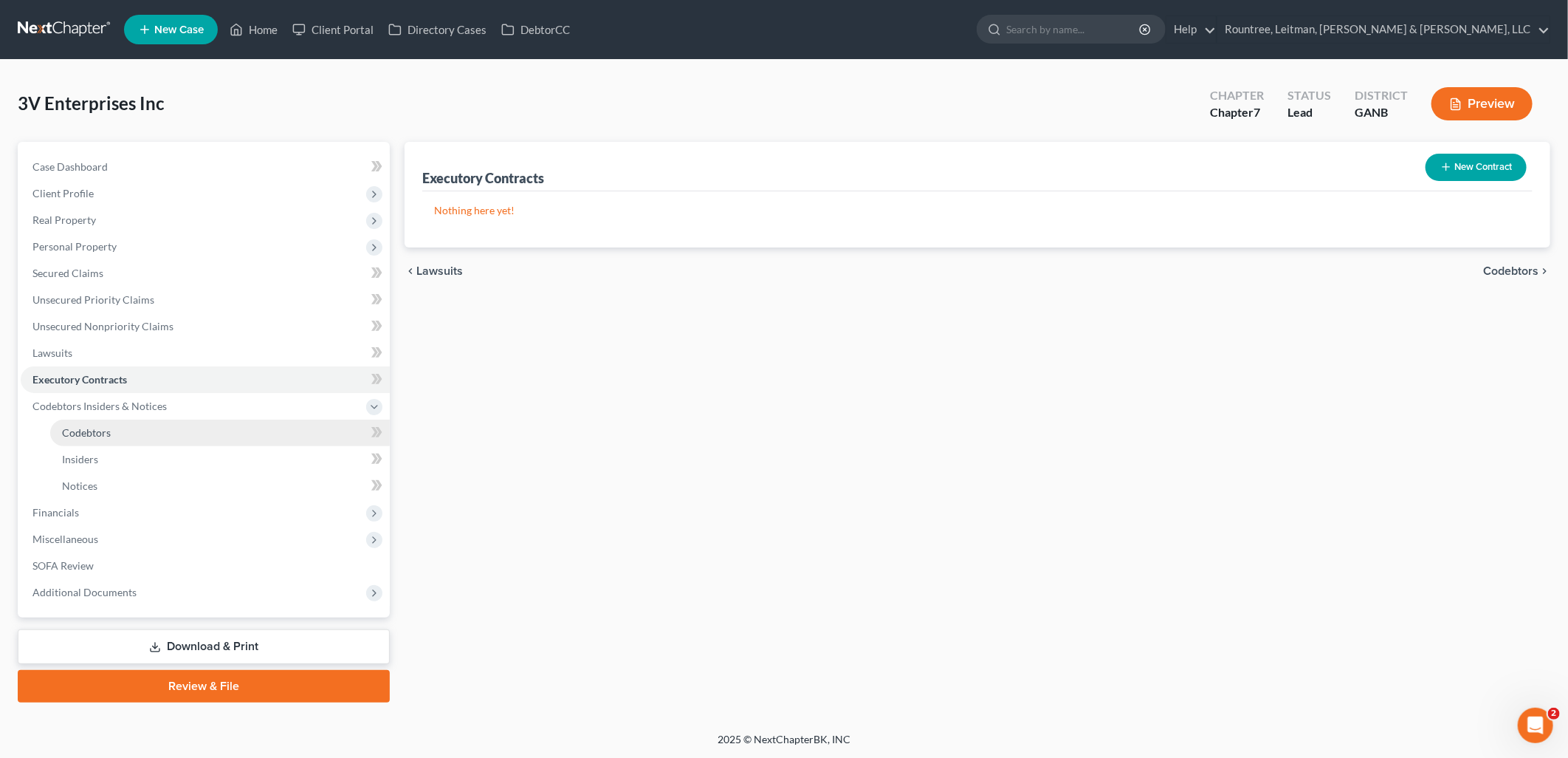
click at [121, 430] on link "Codebtors" at bounding box center [220, 432] width 340 height 27
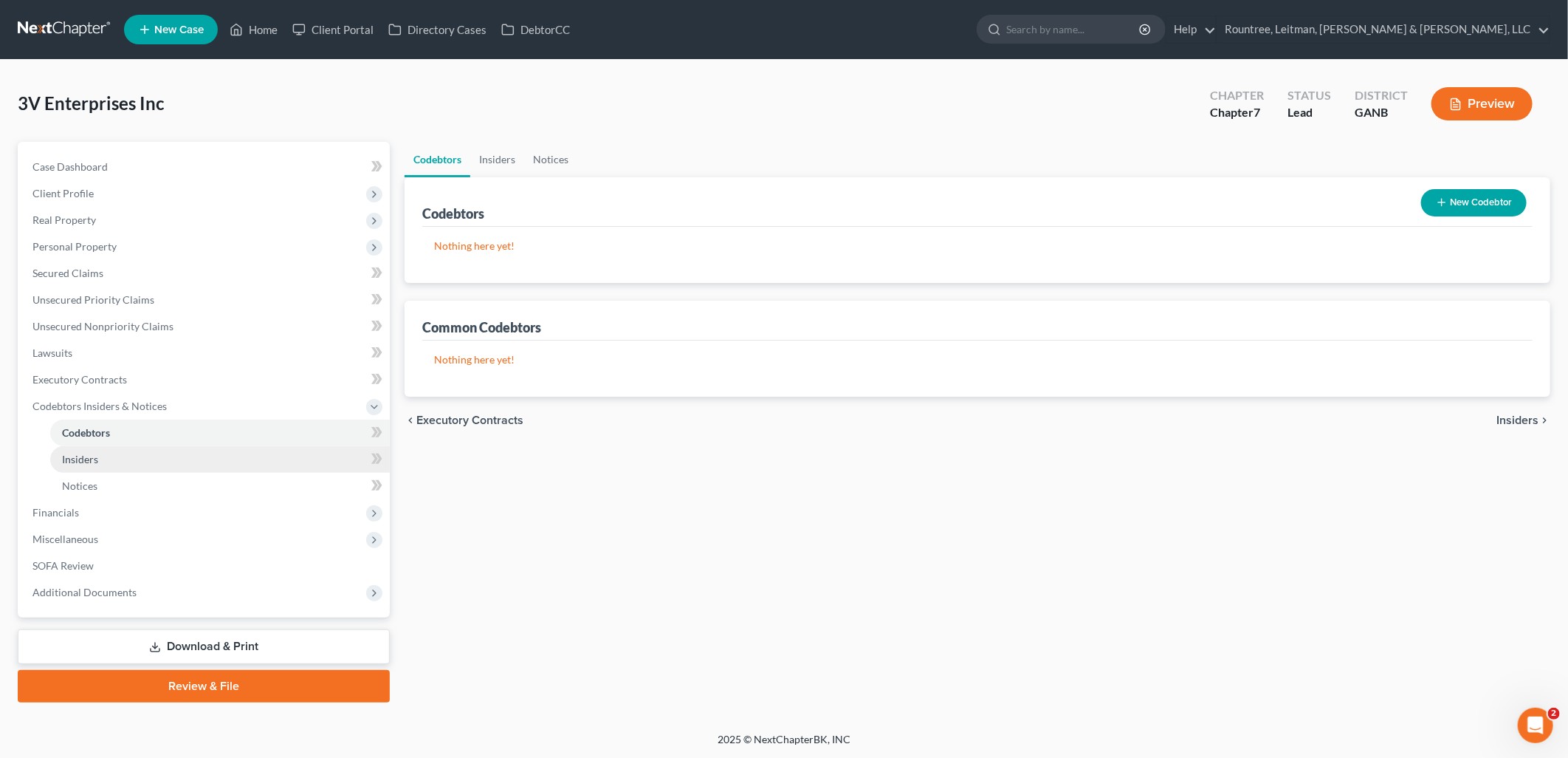
click at [114, 456] on link "Insiders" at bounding box center [220, 459] width 340 height 27
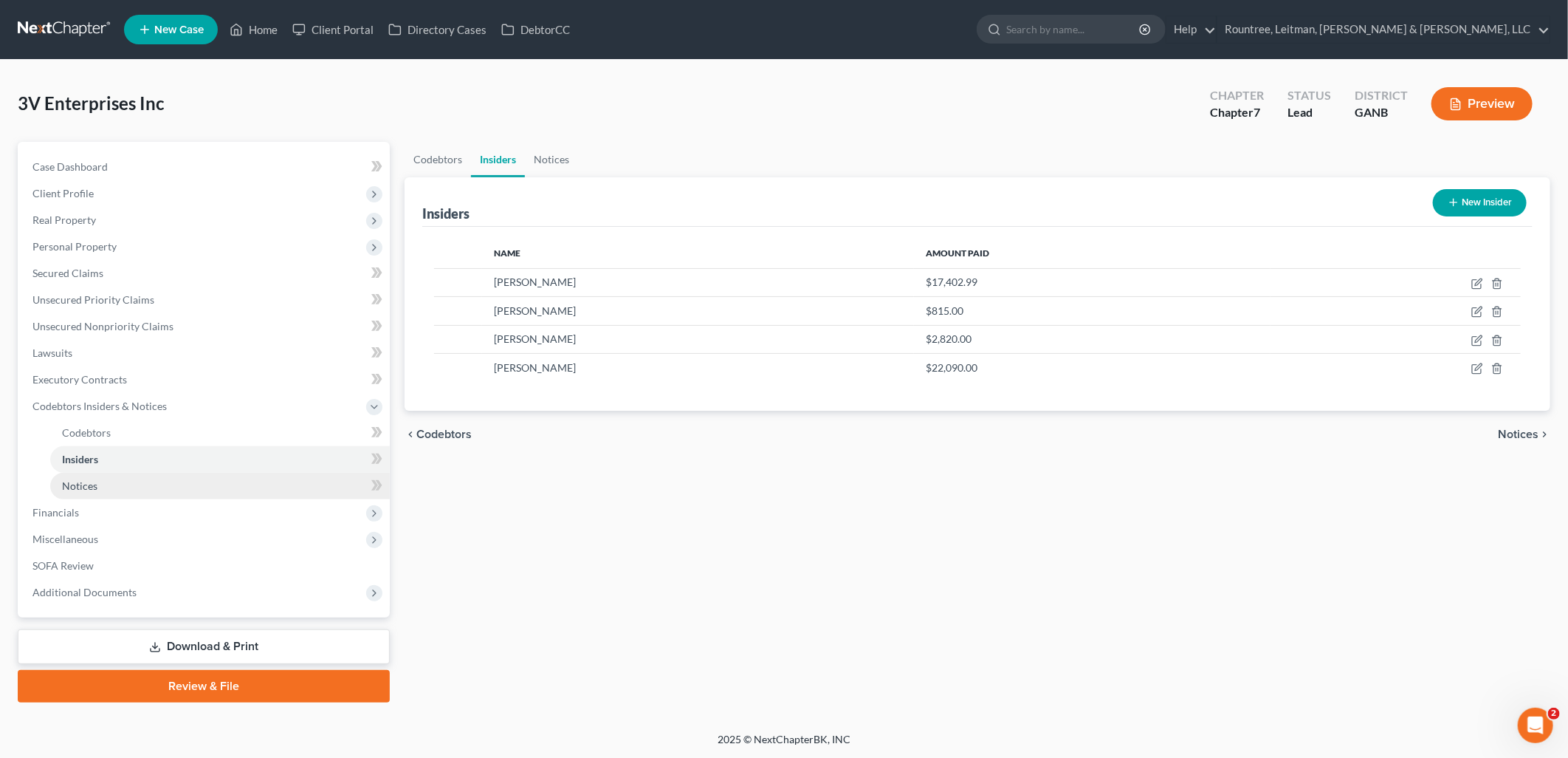
click at [112, 483] on link "Notices" at bounding box center [220, 486] width 340 height 27
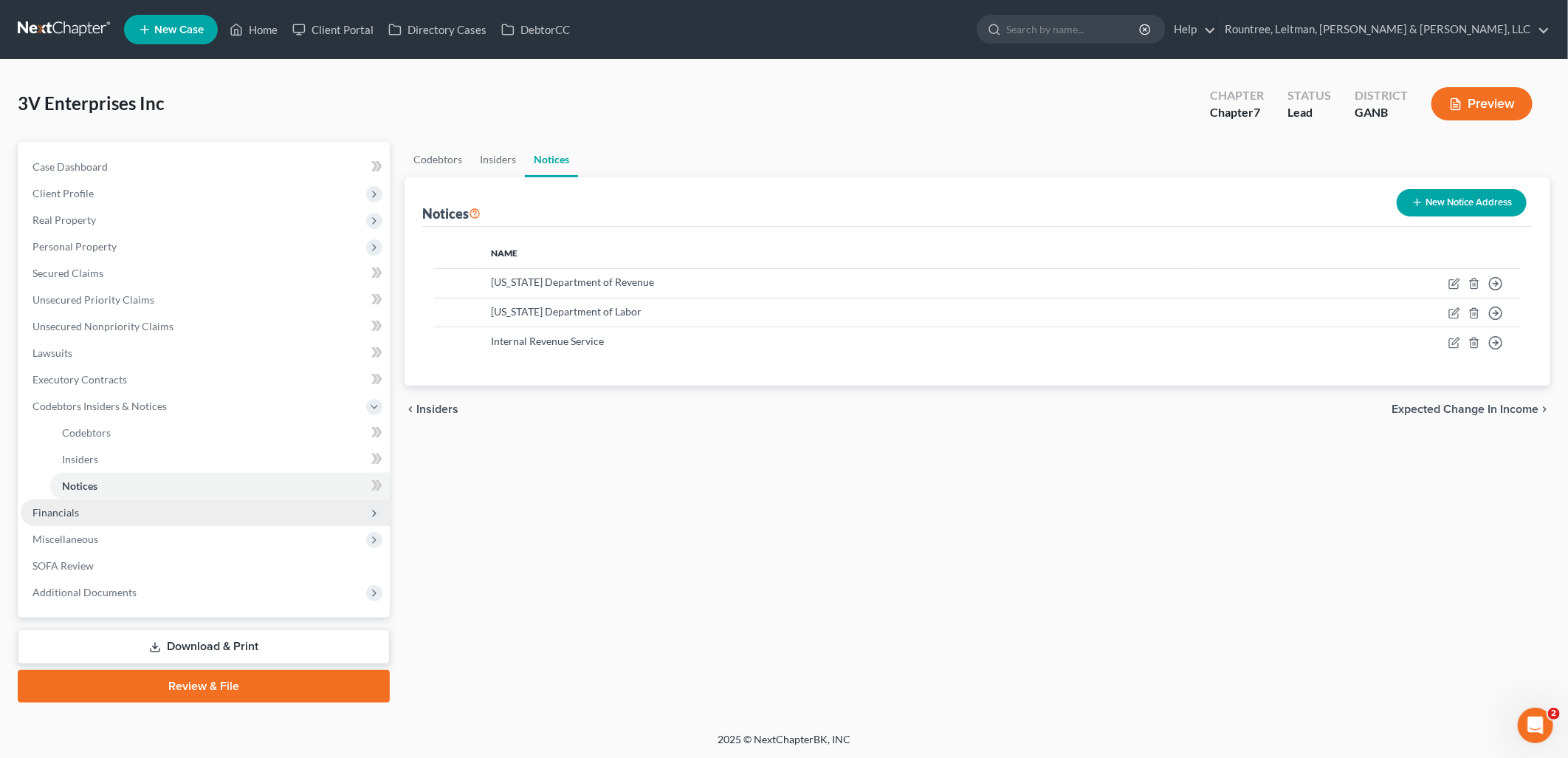
click at [96, 509] on span "Financials" at bounding box center [206, 513] width 369 height 27
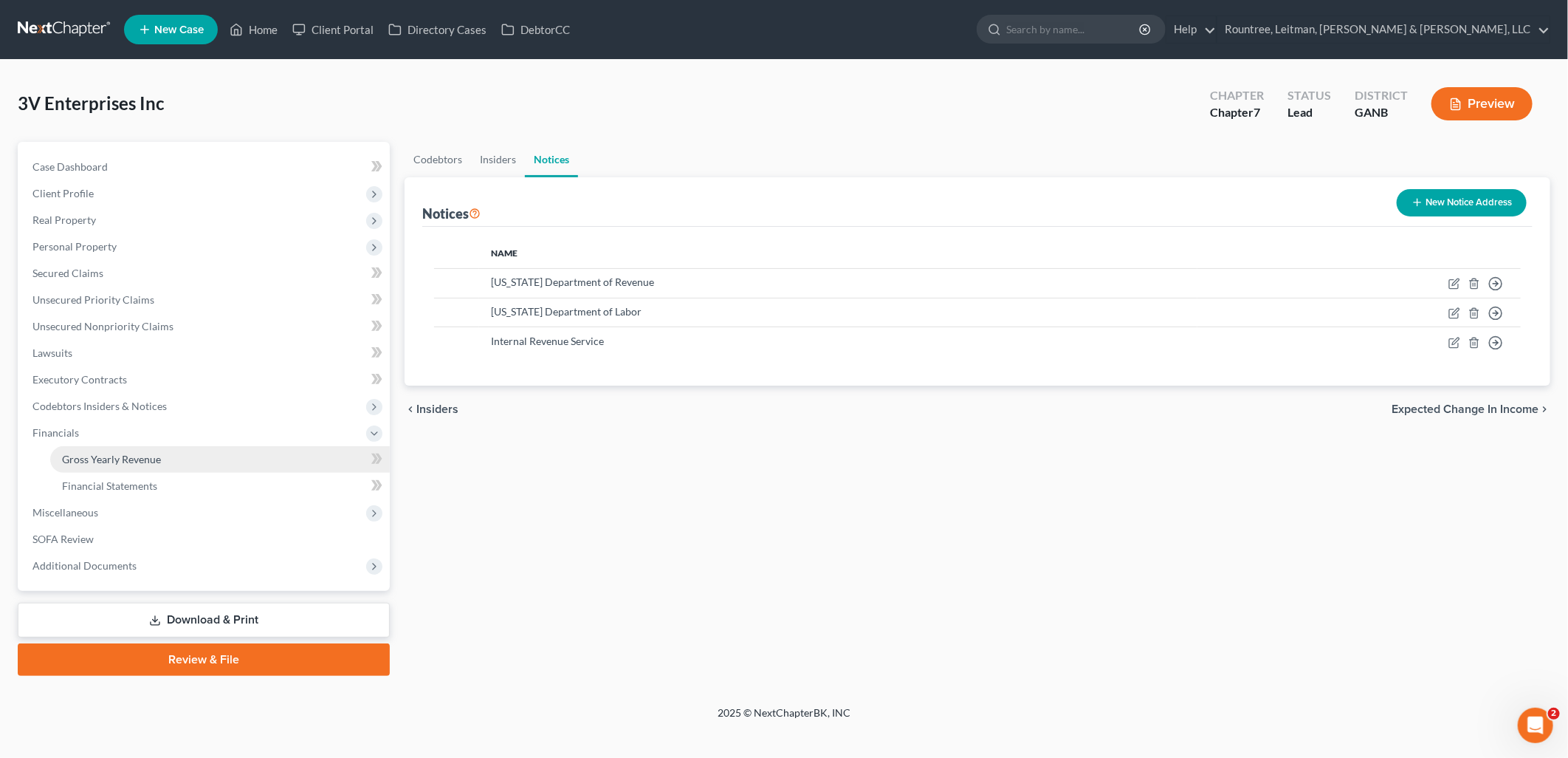
click at [111, 464] on link "Gross Yearly Revenue" at bounding box center [220, 459] width 340 height 27
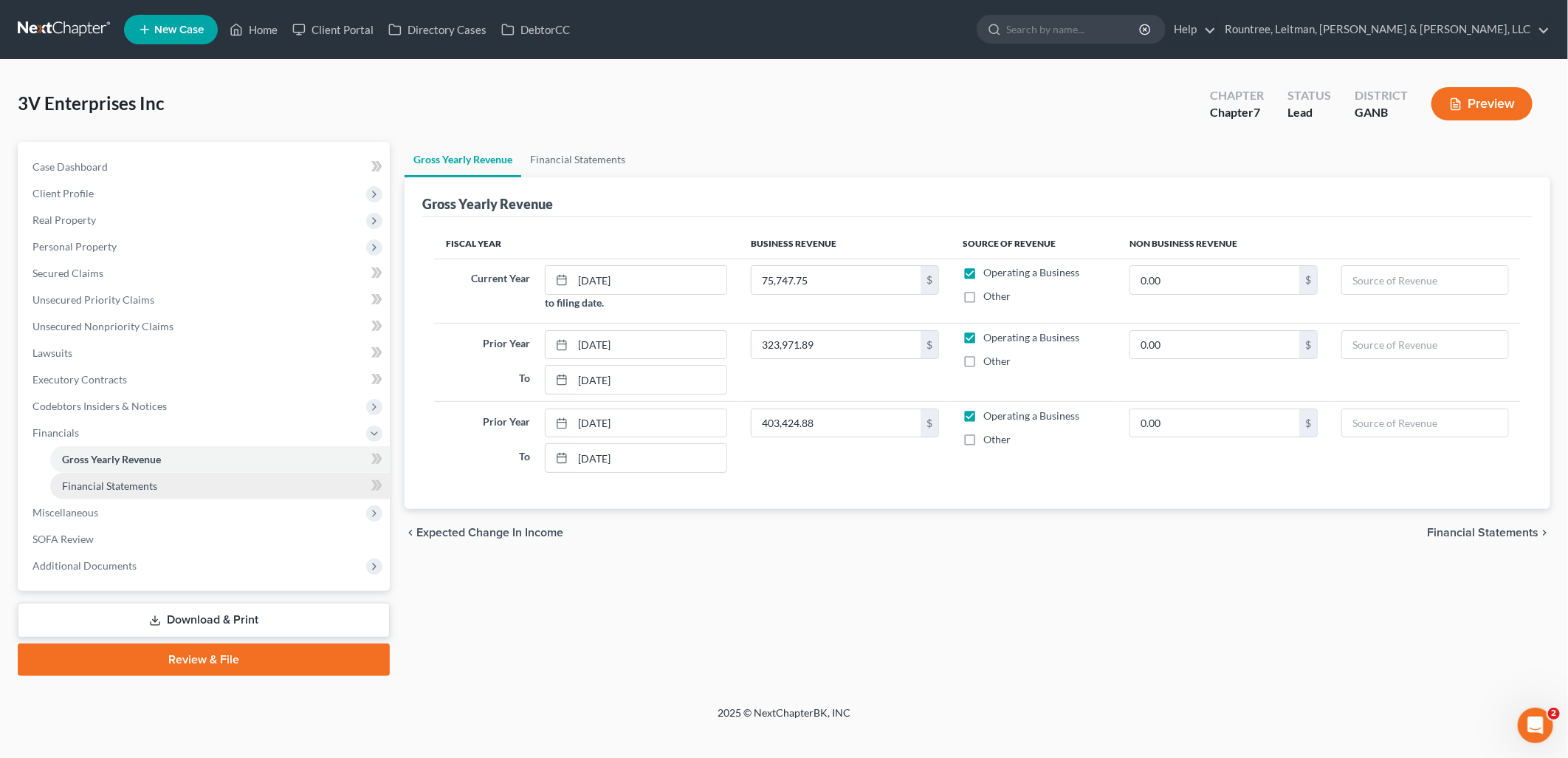
click at [113, 485] on span "Financial Statements" at bounding box center [110, 486] width 96 height 13
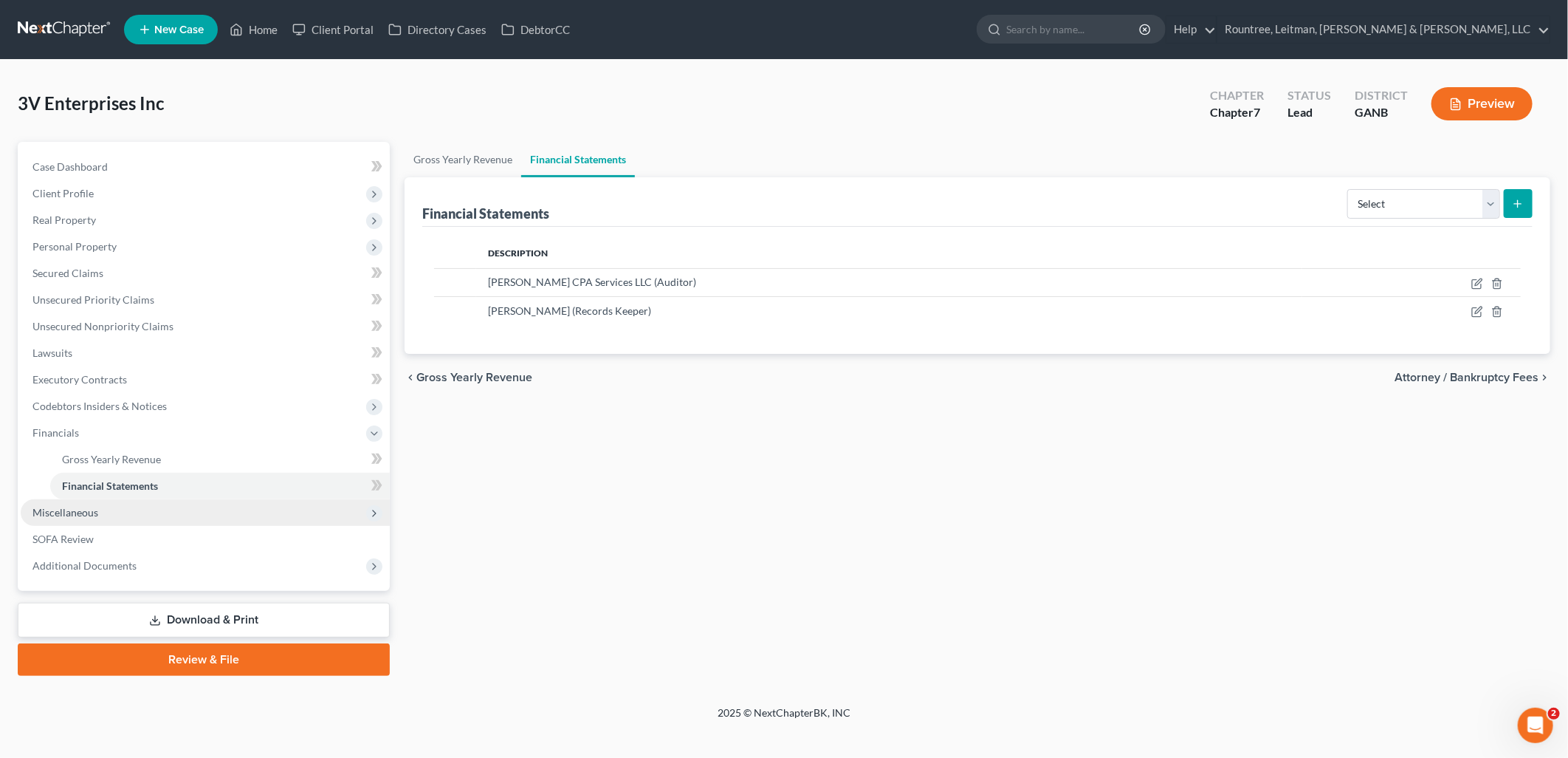
click at [114, 509] on span "Miscellaneous" at bounding box center [206, 513] width 369 height 27
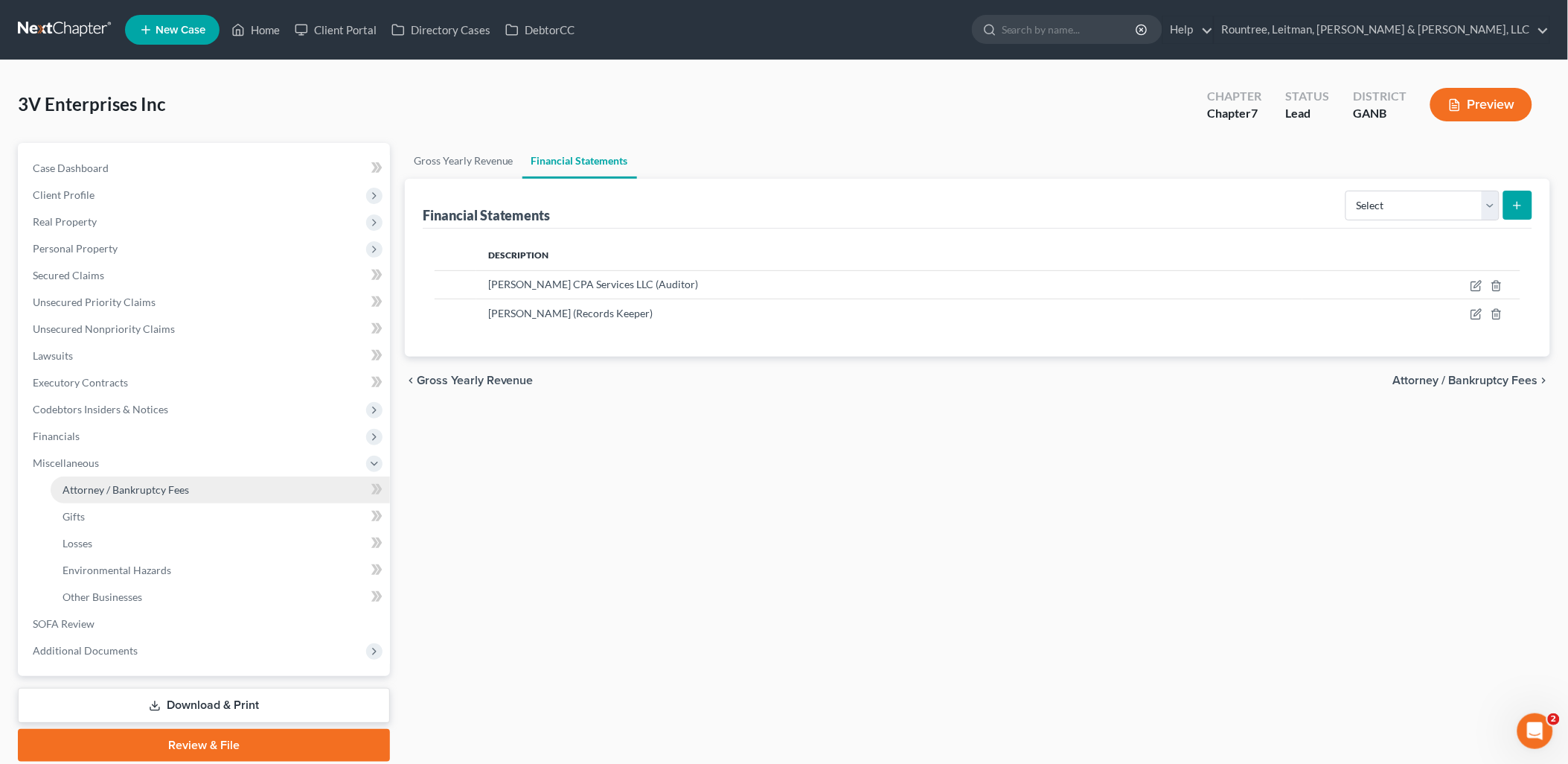
click at [116, 492] on span "Attorney / Bankruptcy Fees" at bounding box center [126, 490] width 126 height 13
select select "4"
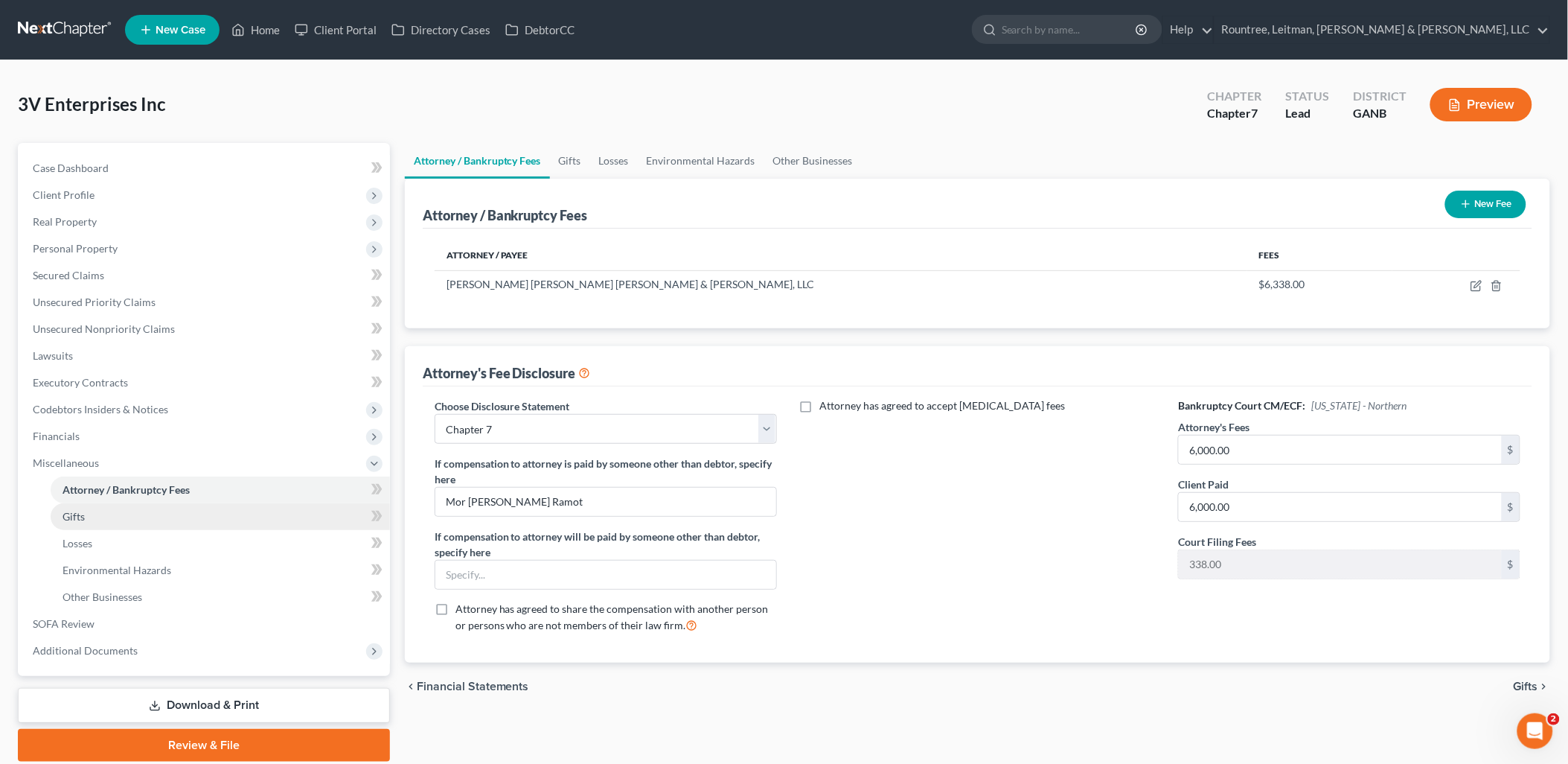
click at [117, 513] on link "Gifts" at bounding box center [220, 517] width 339 height 27
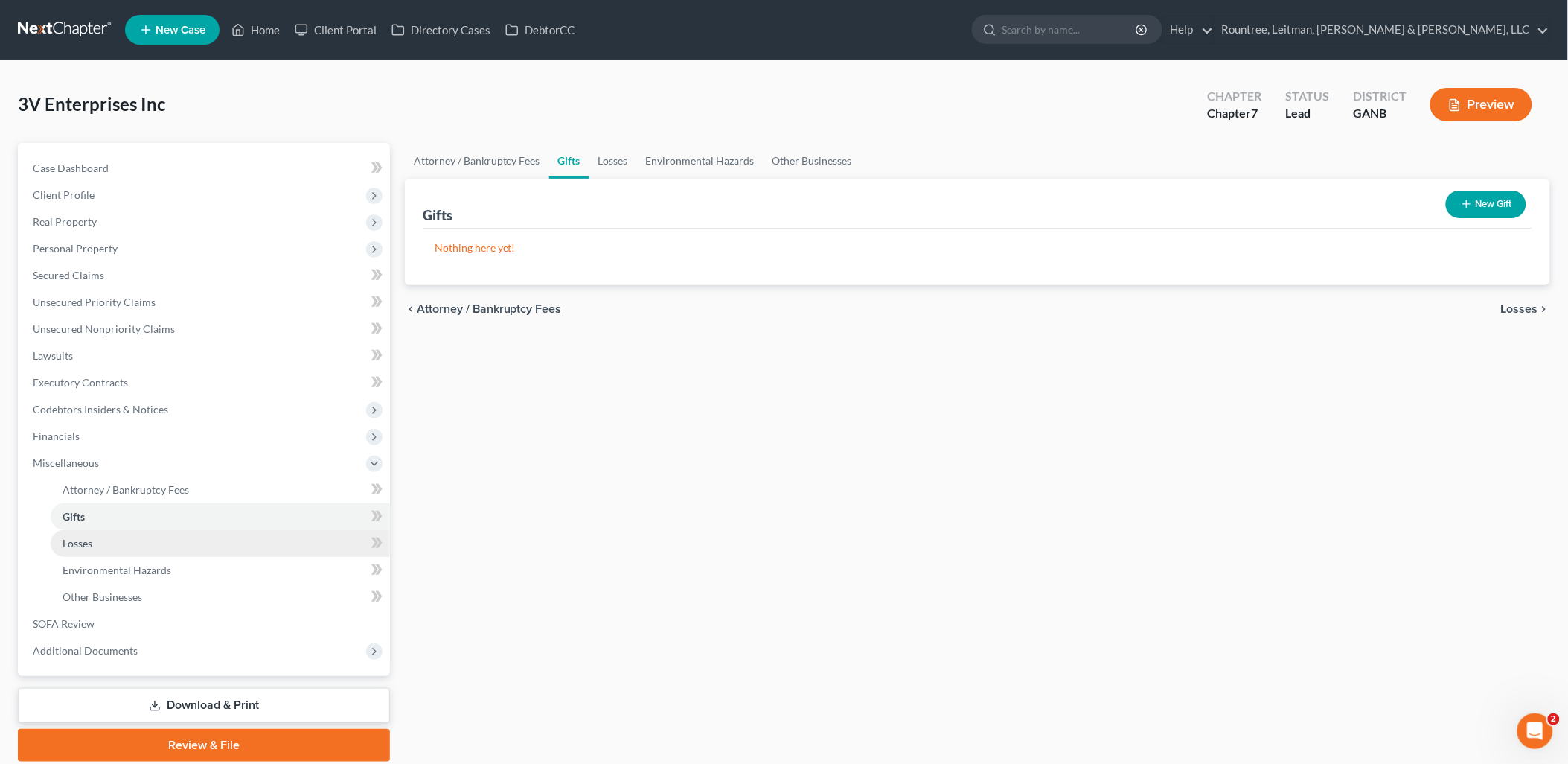
click at [109, 538] on link "Losses" at bounding box center [220, 543] width 339 height 27
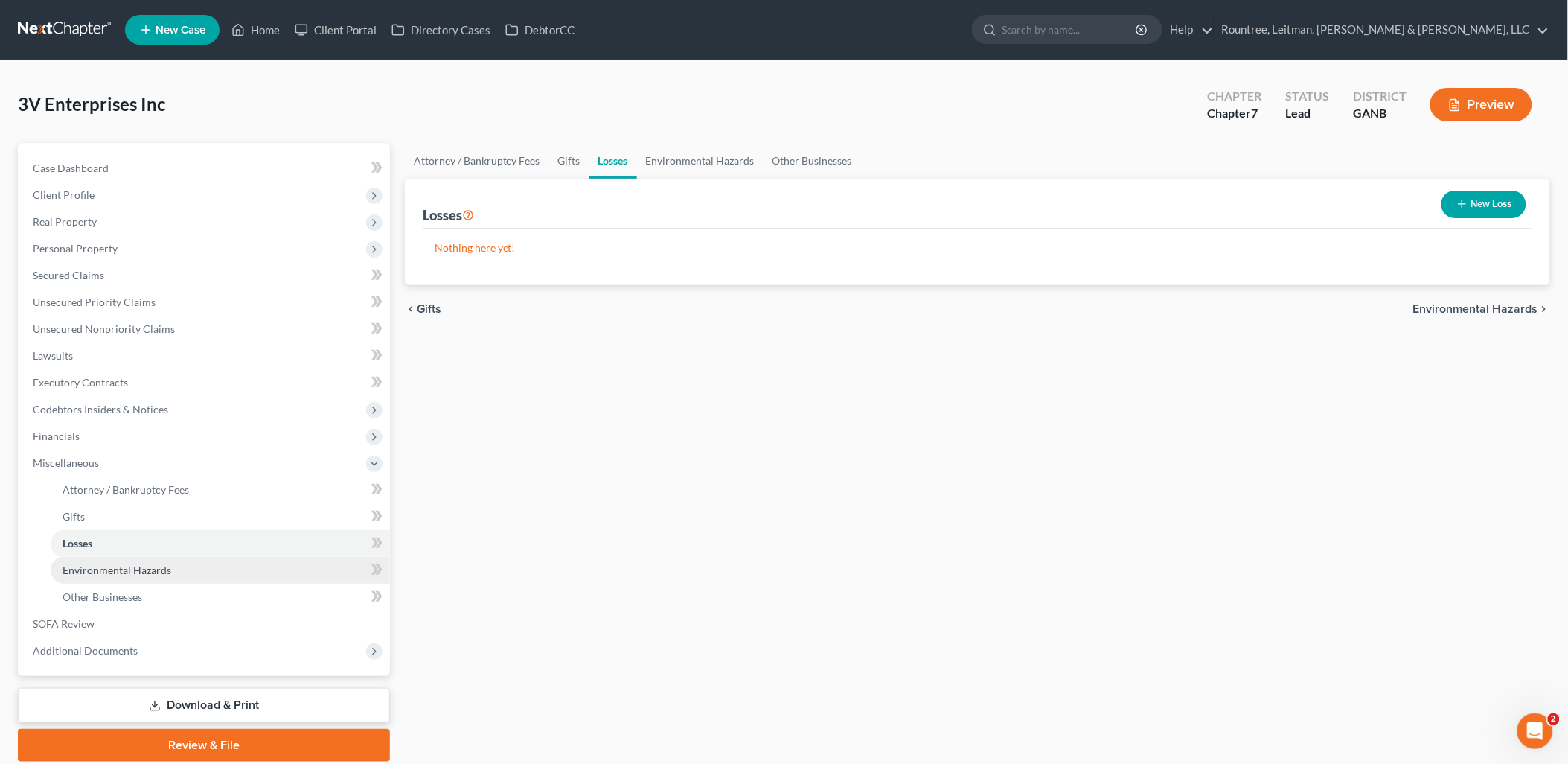
click at [106, 562] on link "Environmental Hazards" at bounding box center [220, 570] width 339 height 27
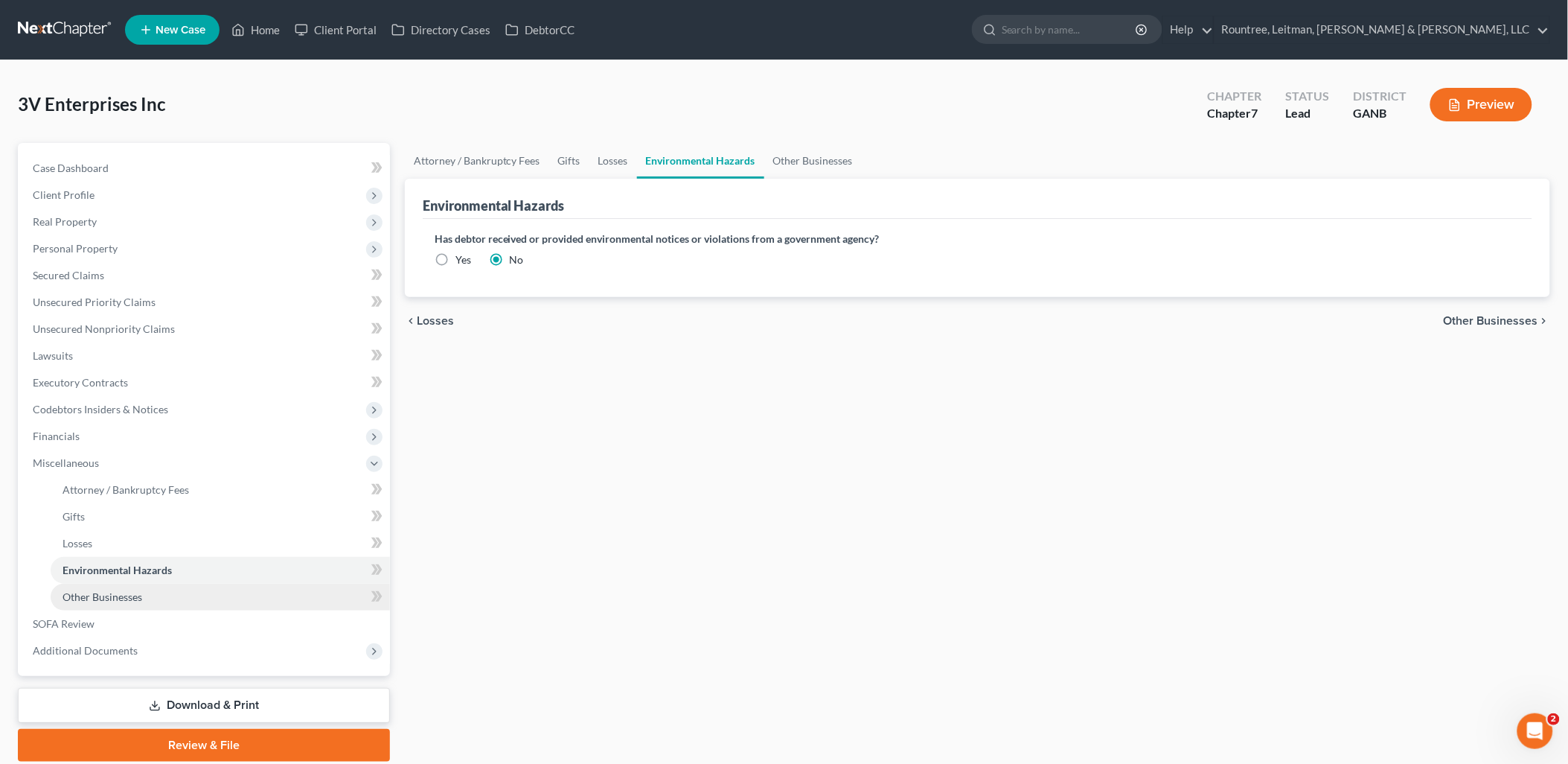
click at [109, 603] on link "Other Businesses" at bounding box center [220, 597] width 339 height 27
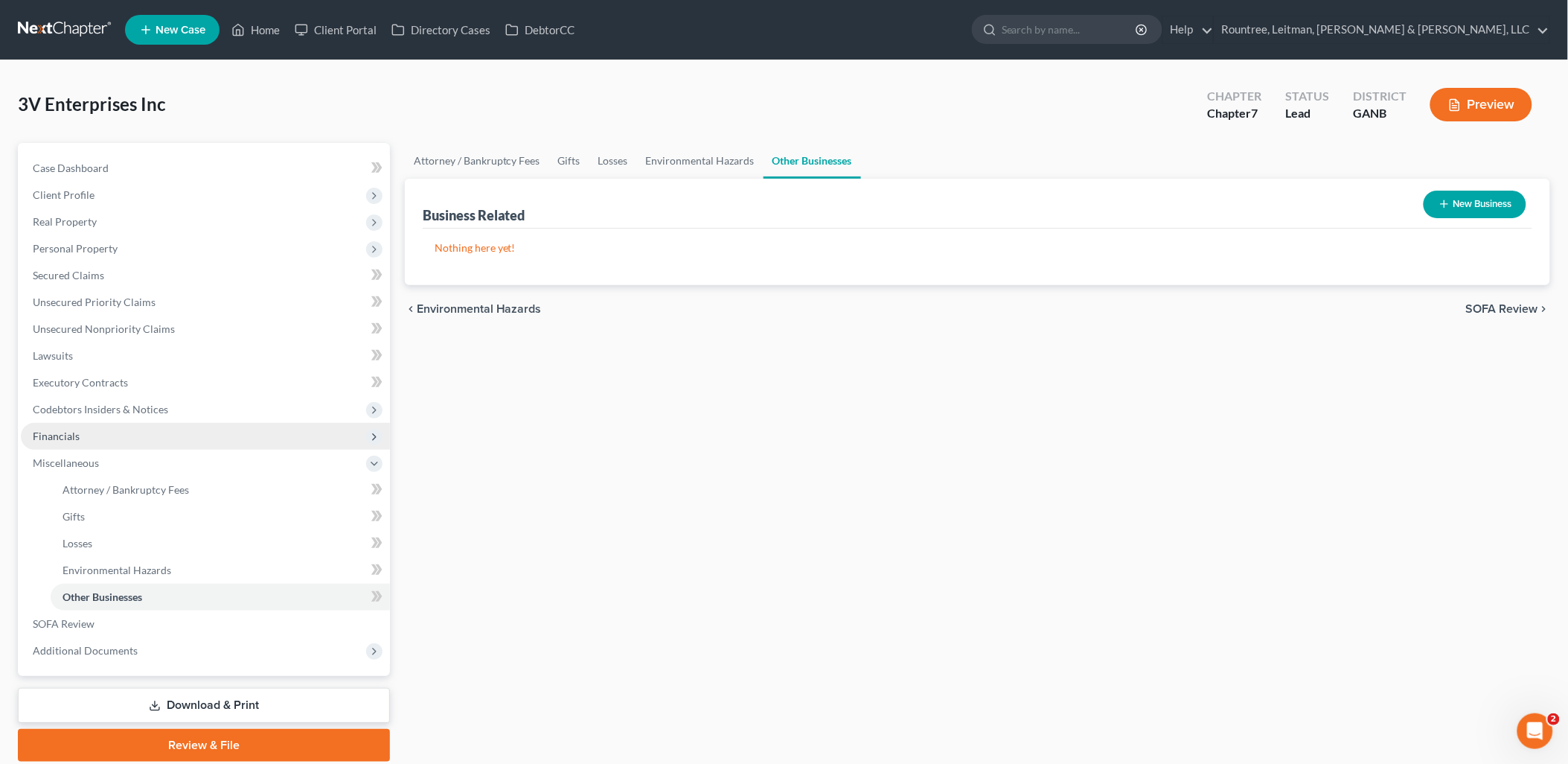
click at [89, 432] on span "Financials" at bounding box center [206, 436] width 369 height 27
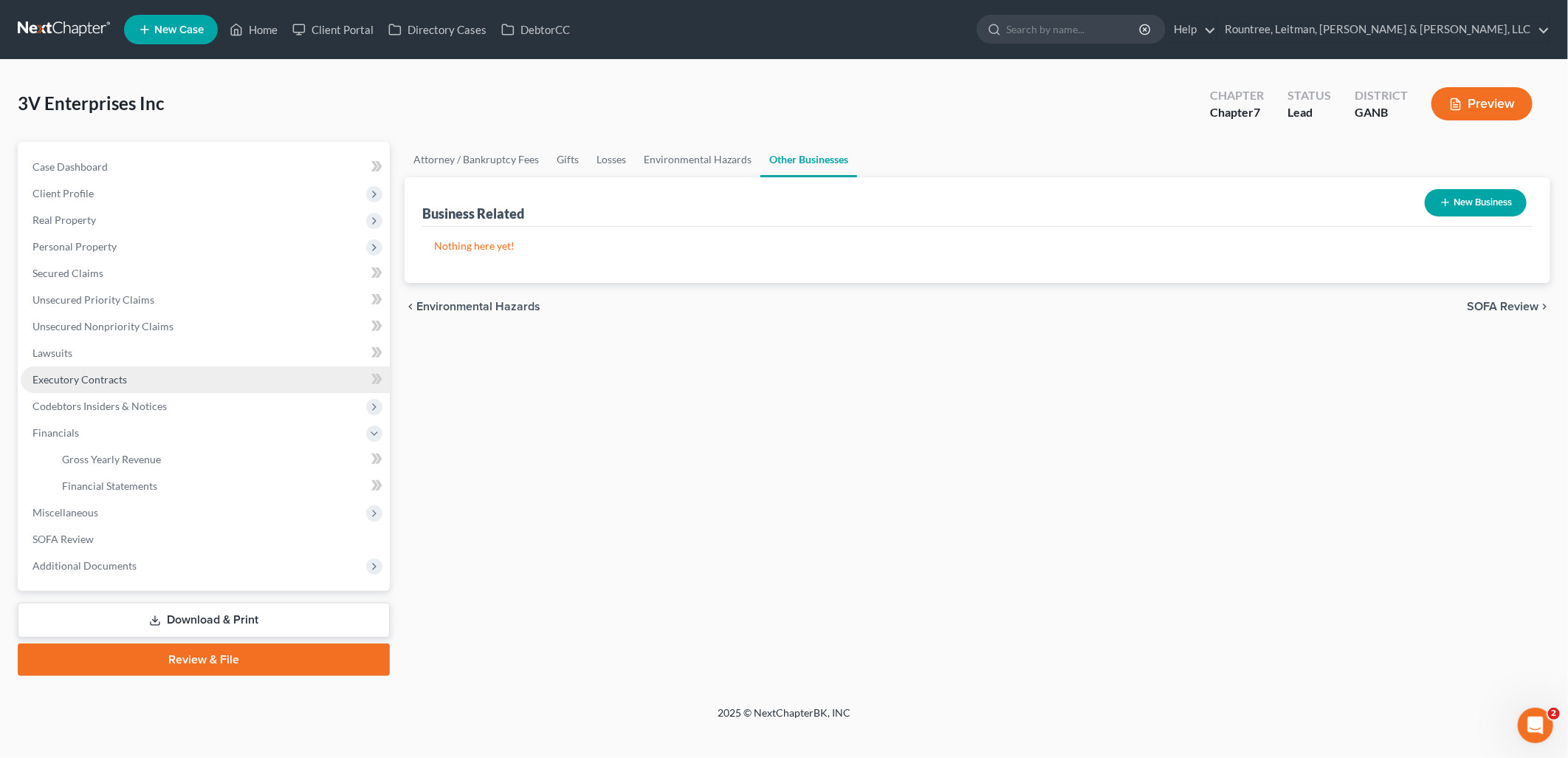
click at [102, 390] on link "Executory Contracts" at bounding box center [206, 379] width 369 height 27
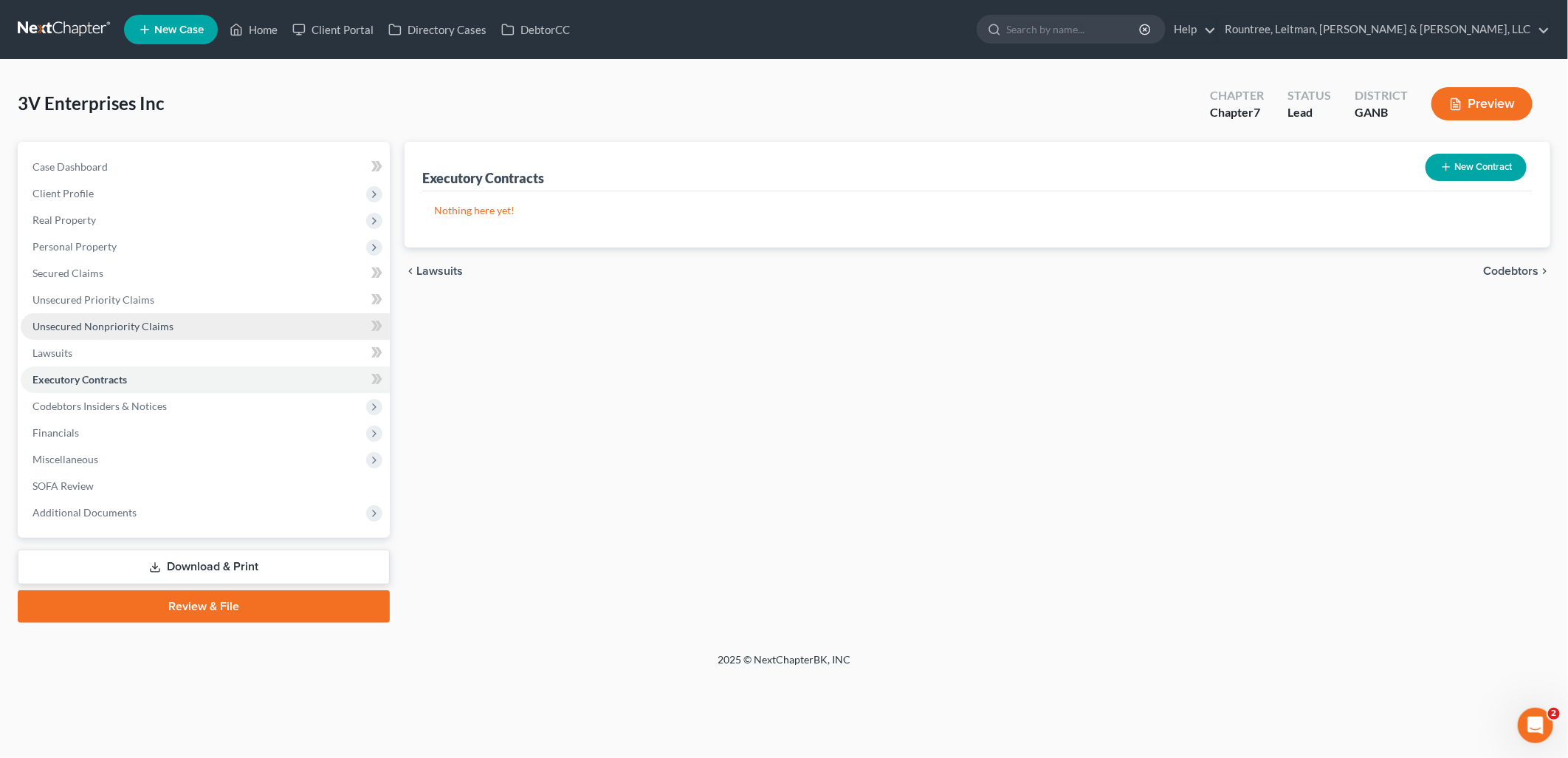
click at [97, 315] on link "Unsecured Nonpriority Claims" at bounding box center [206, 326] width 369 height 27
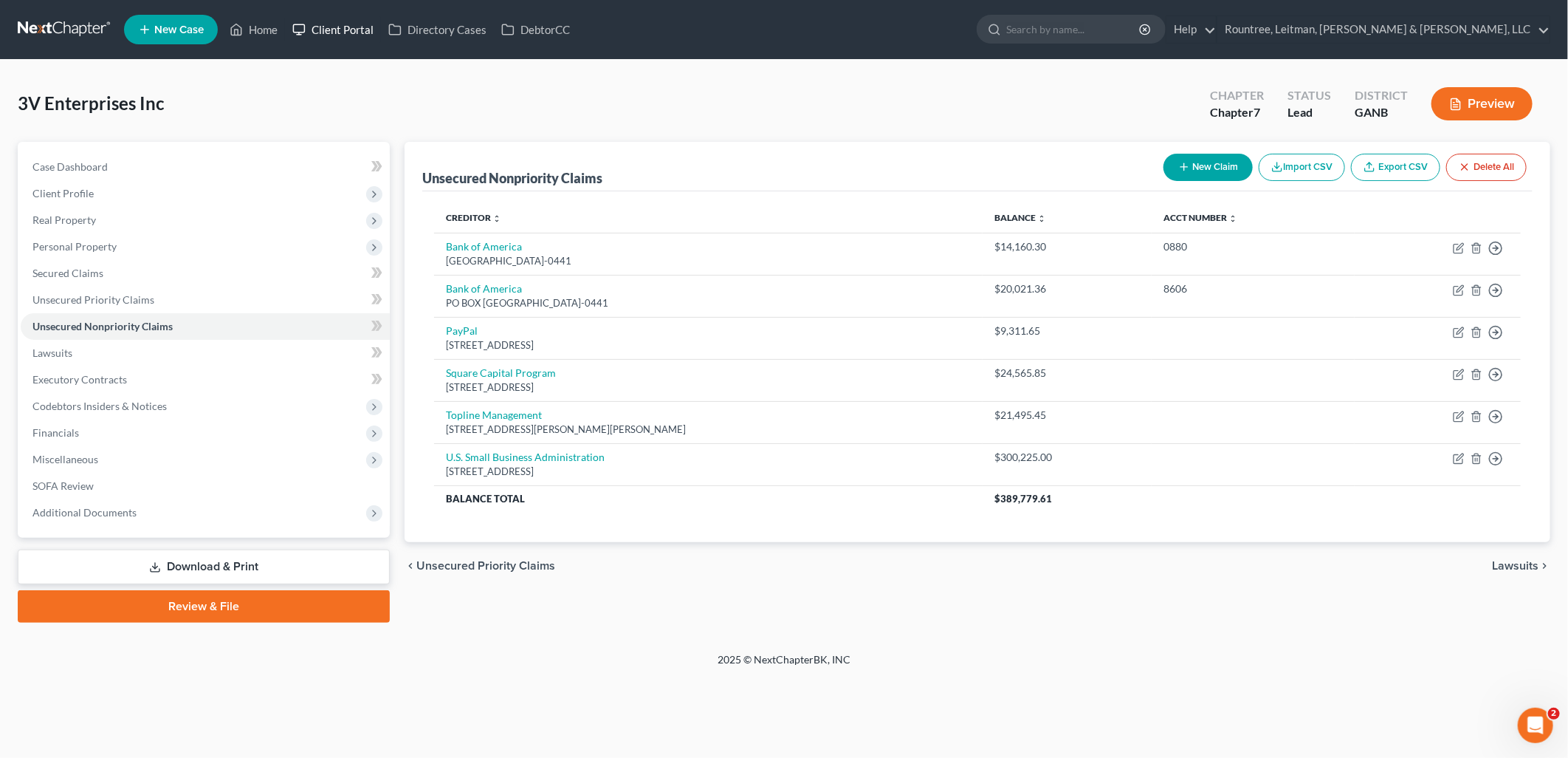
click at [313, 32] on link "Client Portal" at bounding box center [333, 29] width 96 height 27
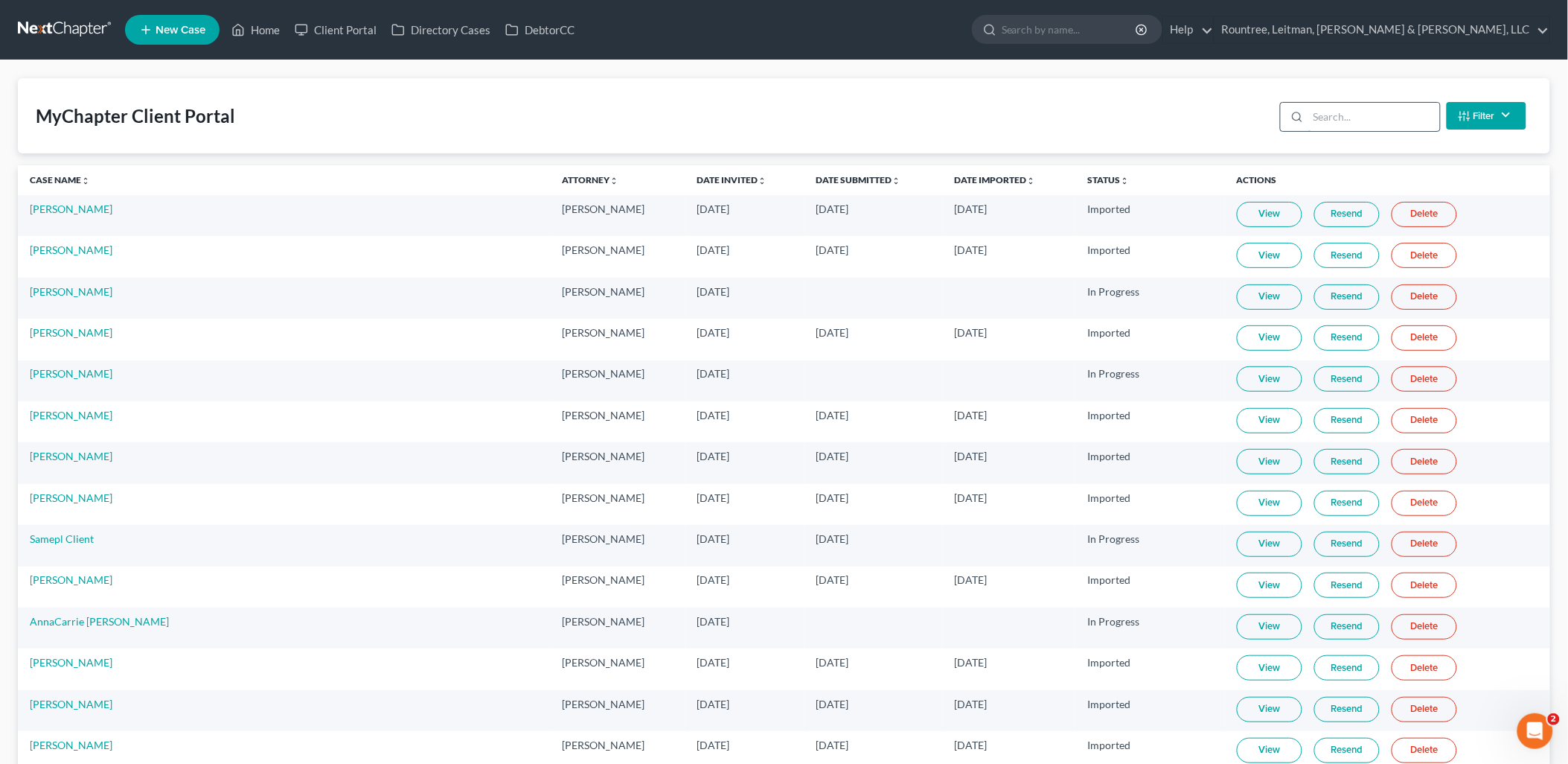
click at [1359, 117] on input "search" at bounding box center [1373, 117] width 131 height 29
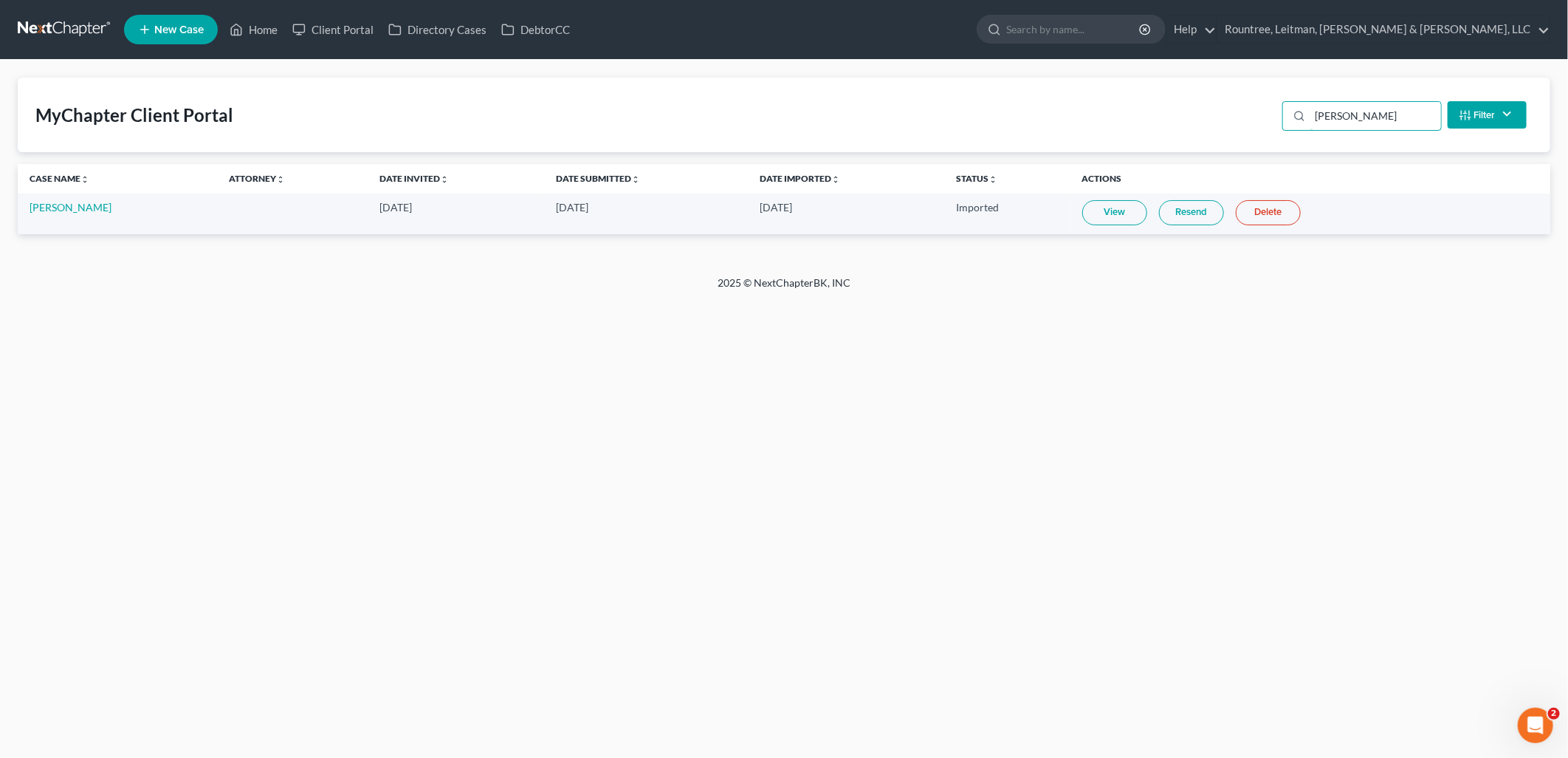
type input "[PERSON_NAME]"
click at [1119, 207] on link "View" at bounding box center [1115, 212] width 65 height 25
